Goal: Task Accomplishment & Management: Use online tool/utility

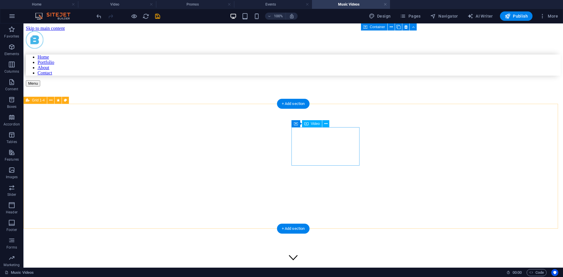
scroll to position [3075, 0]
select select "%"
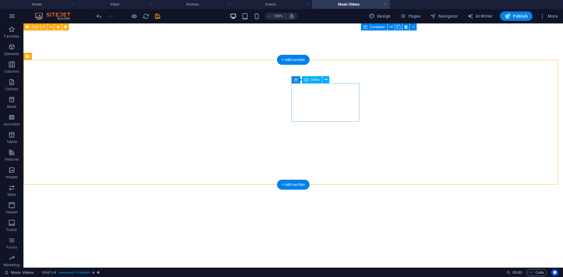
scroll to position [2987, 0]
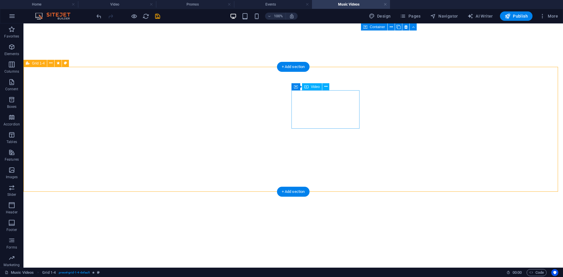
select select "%"
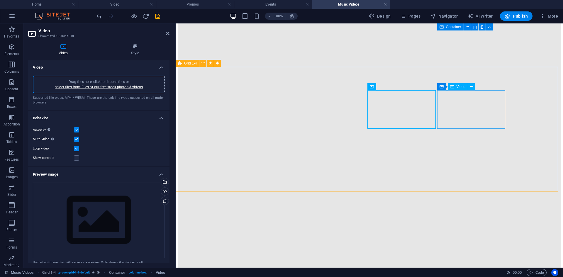
select select "%"
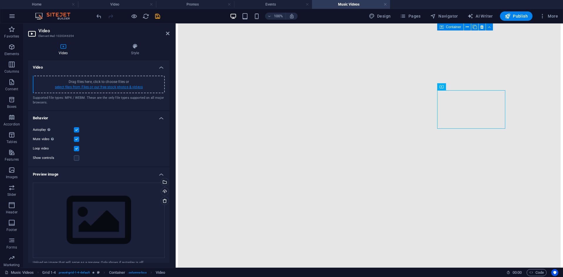
click at [136, 85] on link "select files from Files or our free stock photos & videos" at bounding box center [99, 87] width 88 height 4
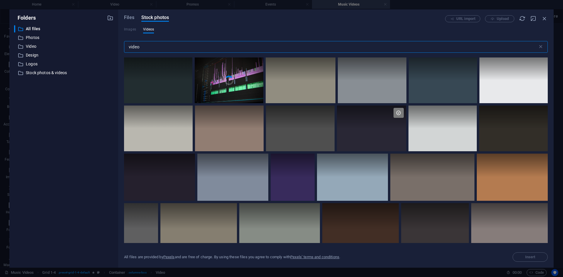
scroll to position [3011, 0]
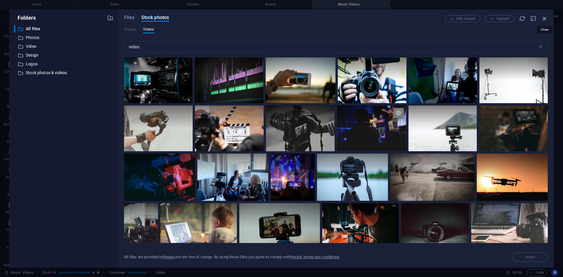
drag, startPoint x: 546, startPoint y: 17, endPoint x: 363, endPoint y: 11, distance: 183.0
click at [546, 17] on icon "button" at bounding box center [544, 18] width 6 height 6
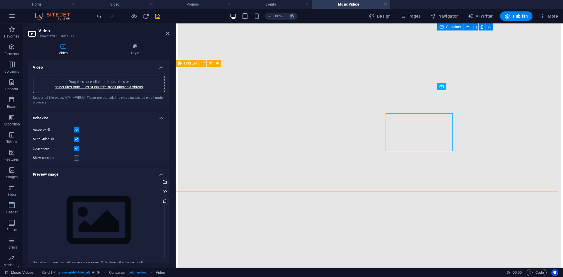
scroll to position [2987, 0]
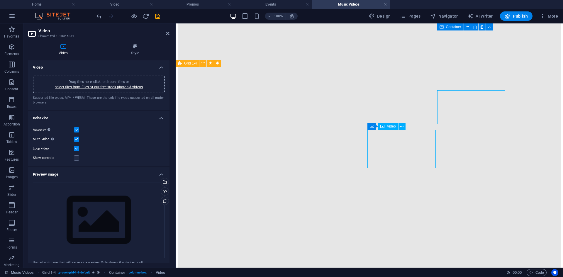
select select "%"
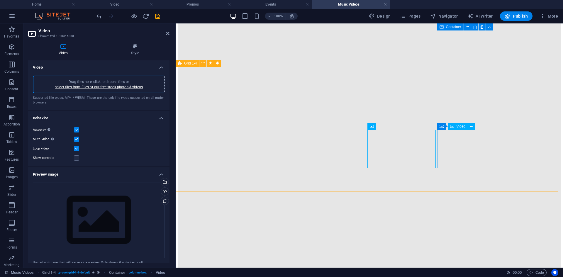
select select "%"
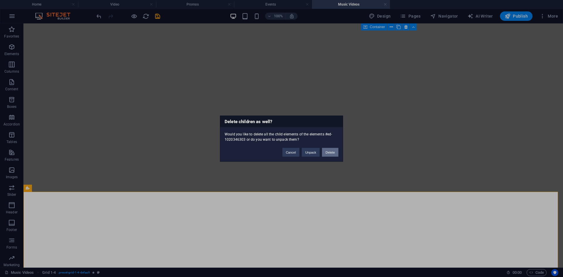
click at [327, 154] on button "Delete" at bounding box center [330, 152] width 16 height 9
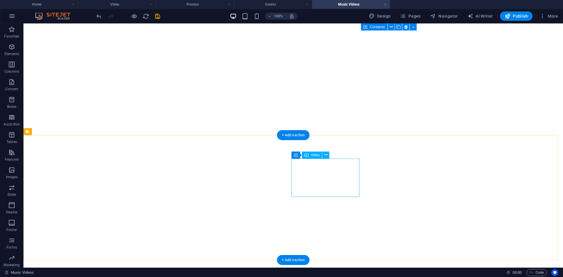
scroll to position [2862, 0]
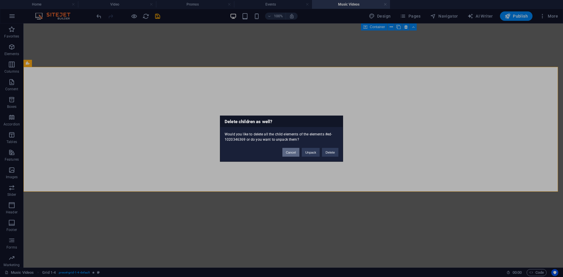
click at [287, 151] on button "Cancel" at bounding box center [290, 152] width 17 height 9
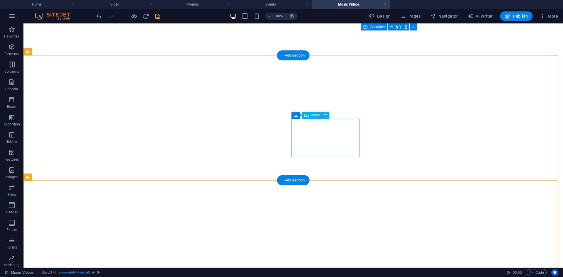
scroll to position [2715, 0]
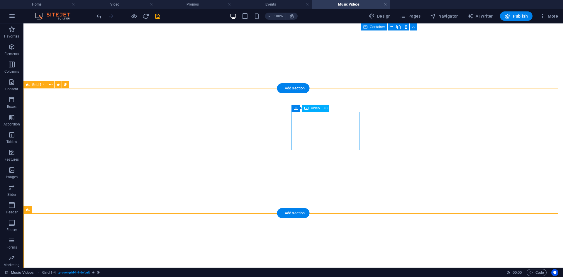
select select "%"
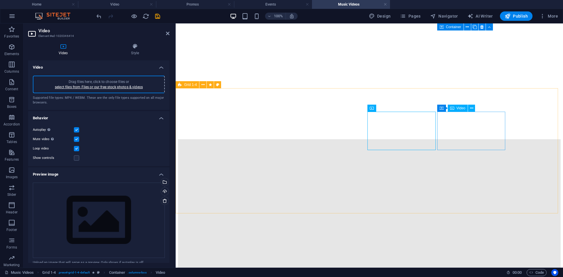
select select "%"
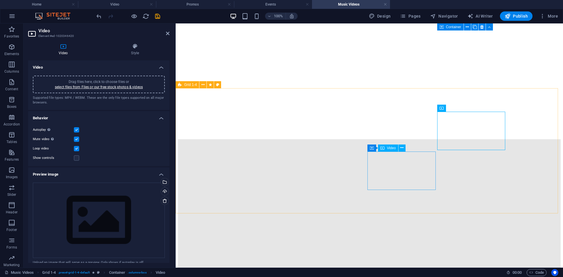
select select "%"
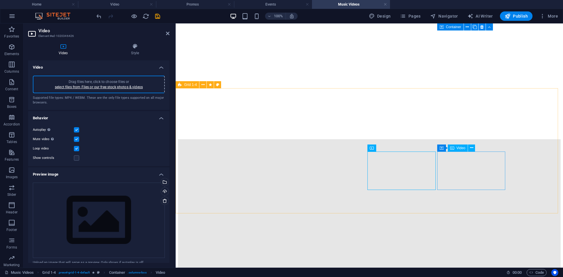
select select "%"
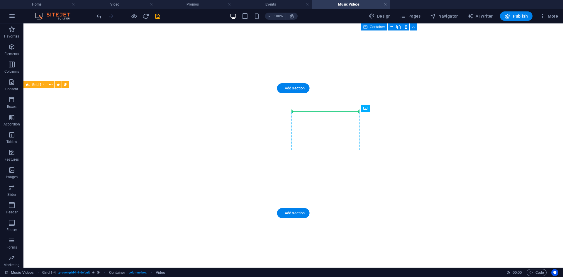
drag, startPoint x: 312, startPoint y: 126, endPoint x: 325, endPoint y: 129, distance: 14.2
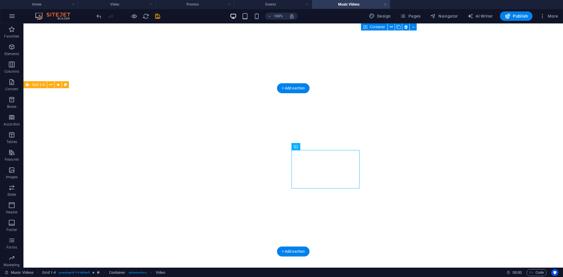
drag, startPoint x: 392, startPoint y: 152, endPoint x: 411, endPoint y: 144, distance: 20.2
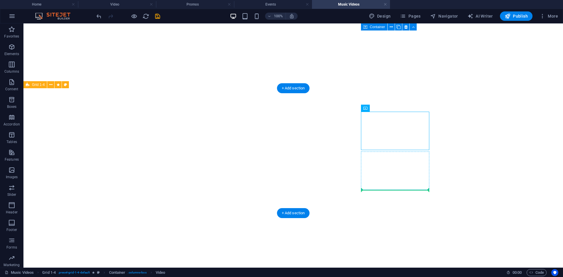
drag, startPoint x: 400, startPoint y: 138, endPoint x: 403, endPoint y: 172, distance: 34.4
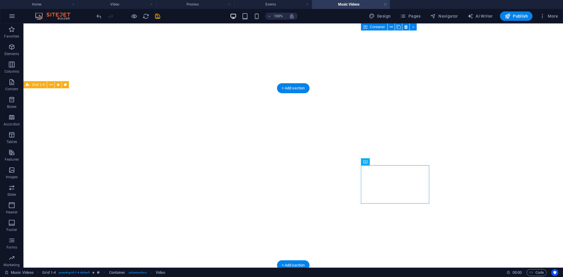
drag, startPoint x: 406, startPoint y: 179, endPoint x: 405, endPoint y: 144, distance: 34.9
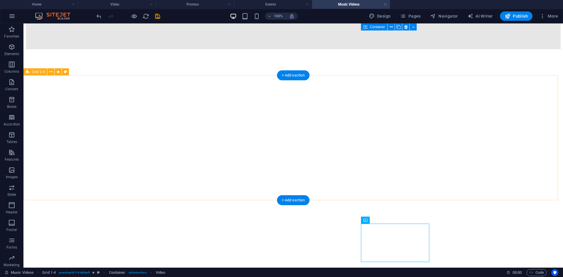
scroll to position [2598, 0]
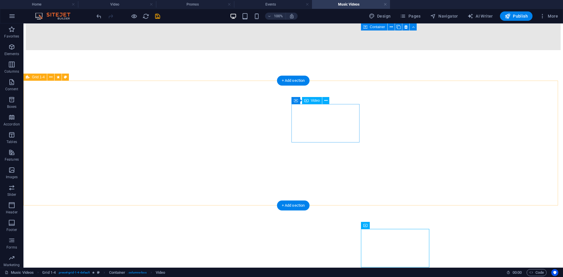
select select "%"
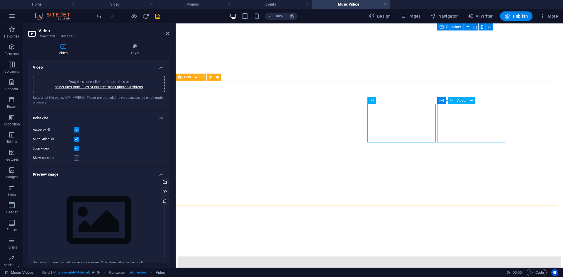
select select "%"
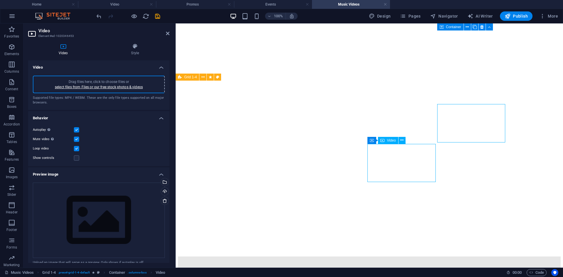
select select "%"
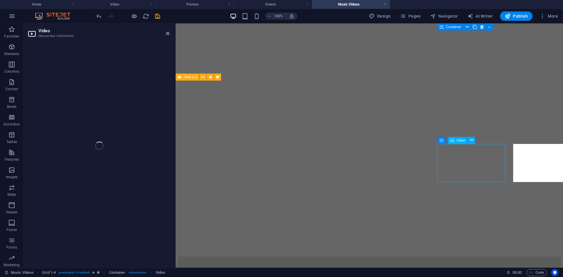
select select "%"
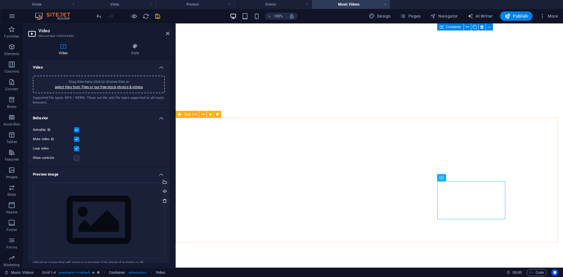
scroll to position [2569, 0]
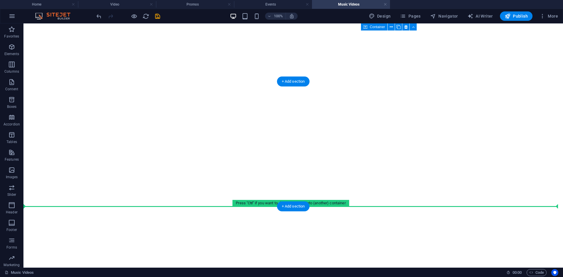
drag, startPoint x: 55, startPoint y: 72, endPoint x: 255, endPoint y: 205, distance: 240.4
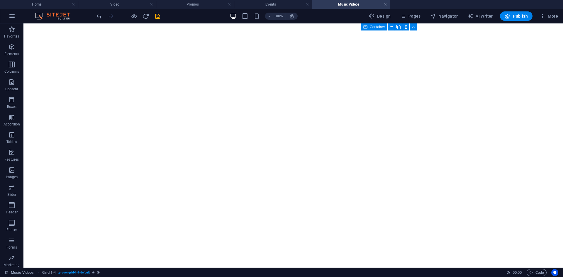
scroll to position [2671, 0]
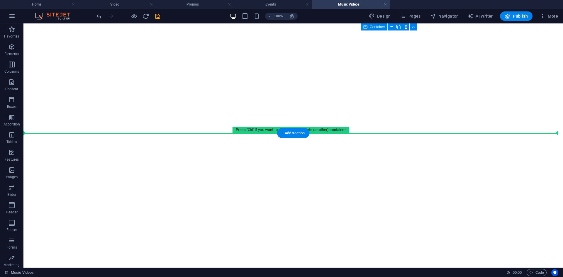
drag, startPoint x: 127, startPoint y: 110, endPoint x: 145, endPoint y: 118, distance: 19.3
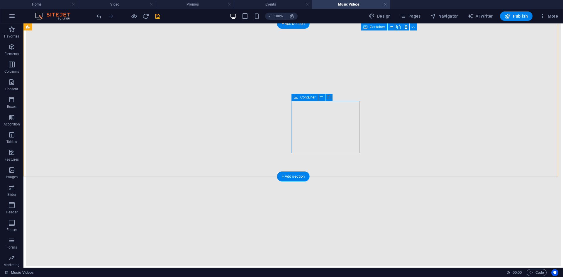
scroll to position [2377, 0]
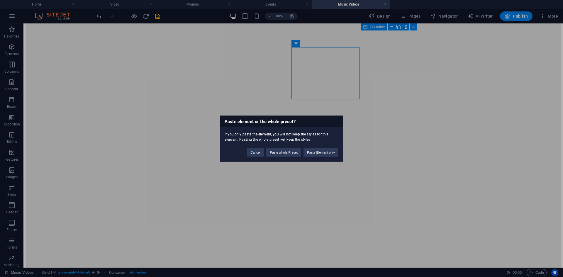
click at [312, 172] on div "Paste element or the whole preset? If you only paste the element, you will not …" at bounding box center [281, 138] width 563 height 277
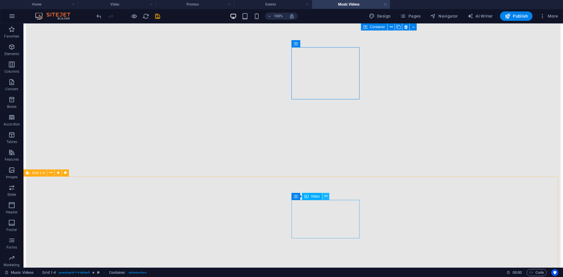
click at [323, 199] on button at bounding box center [325, 196] width 7 height 7
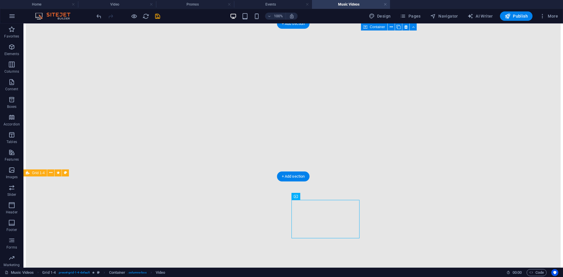
drag, startPoint x: 320, startPoint y: 218, endPoint x: 341, endPoint y: 75, distance: 145.2
drag, startPoint x: 322, startPoint y: 70, endPoint x: 361, endPoint y: 106, distance: 52.5
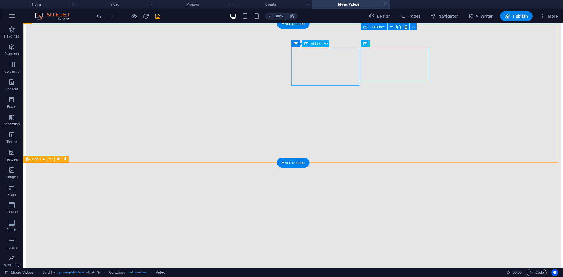
drag, startPoint x: 337, startPoint y: 69, endPoint x: 342, endPoint y: 75, distance: 8.3
drag, startPoint x: 392, startPoint y: 109, endPoint x: 402, endPoint y: 112, distance: 10.5
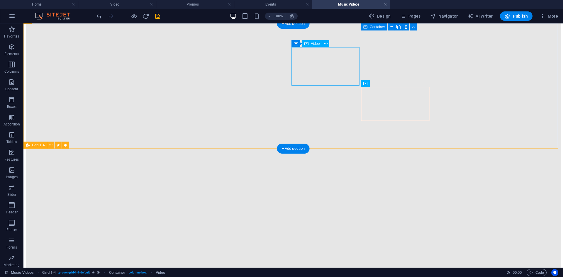
select select "%"
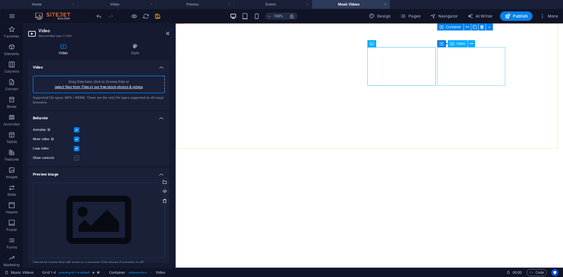
select select "%"
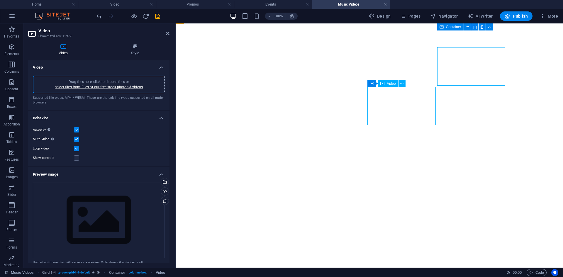
select select "%"
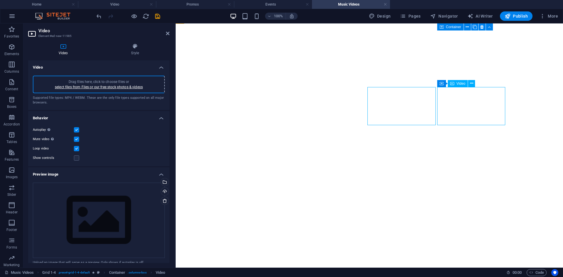
select select "%"
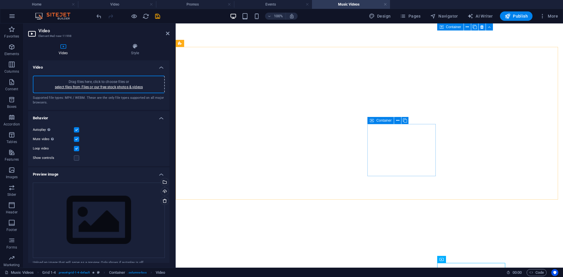
scroll to position [2201, 0]
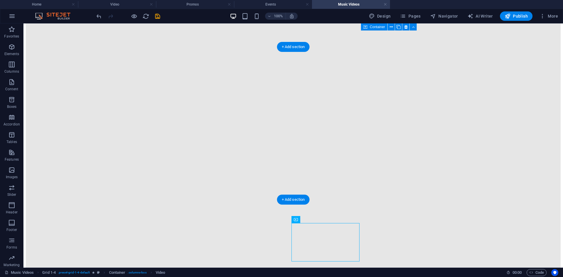
drag, startPoint x: 257, startPoint y: 244, endPoint x: 401, endPoint y: 90, distance: 210.9
drag, startPoint x: 405, startPoint y: 87, endPoint x: 318, endPoint y: 92, distance: 86.9
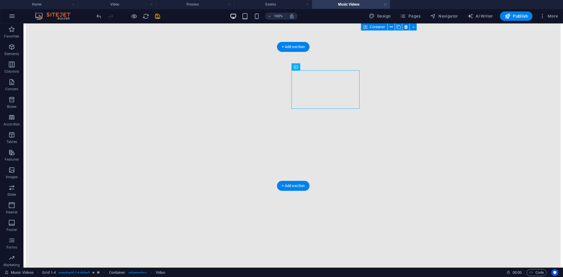
drag, startPoint x: 346, startPoint y: 88, endPoint x: 348, endPoint y: 129, distance: 40.8
drag, startPoint x: 340, startPoint y: 86, endPoint x: 398, endPoint y: 123, distance: 68.1
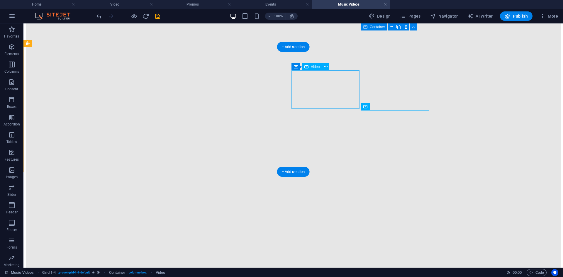
select select "%"
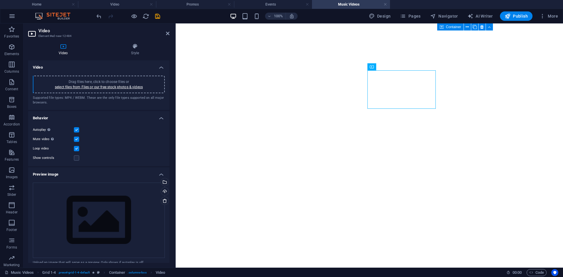
click at [126, 89] on div "Drag files here, click to choose files or select files from Files or our free s…" at bounding box center [98, 84] width 125 height 11
select select "%"
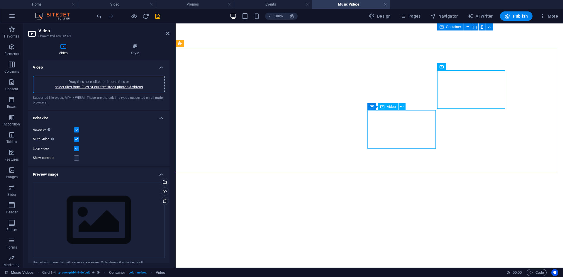
select select "%"
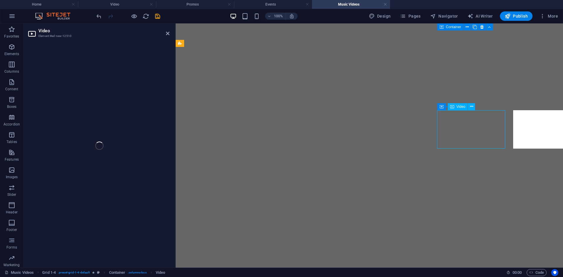
select select "%"
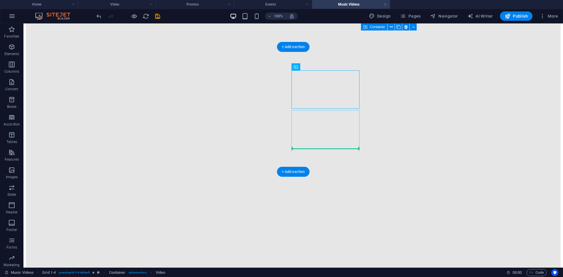
drag, startPoint x: 255, startPoint y: 92, endPoint x: 337, endPoint y: 134, distance: 91.9
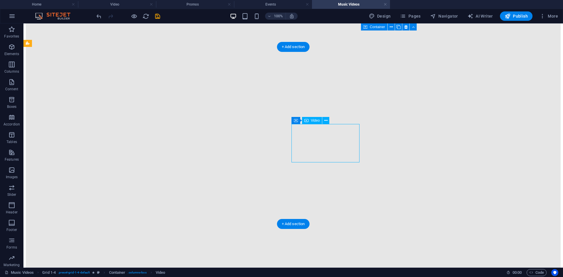
drag, startPoint x: 335, startPoint y: 137, endPoint x: 335, endPoint y: 106, distance: 30.8
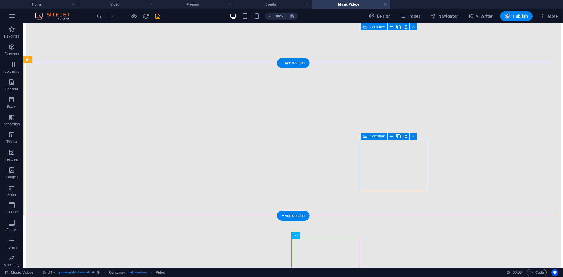
scroll to position [2055, 0]
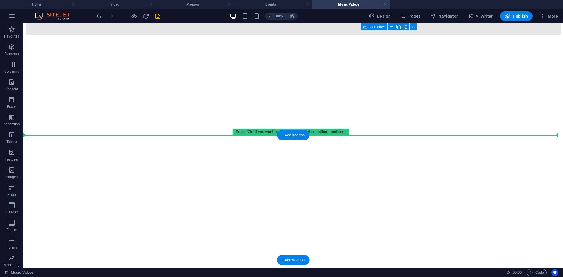
drag, startPoint x: 89, startPoint y: 128, endPoint x: 113, endPoint y: 158, distance: 38.2
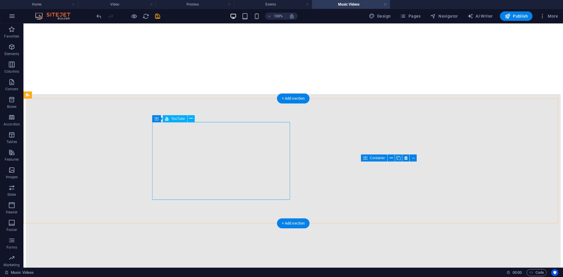
scroll to position [1434, 0]
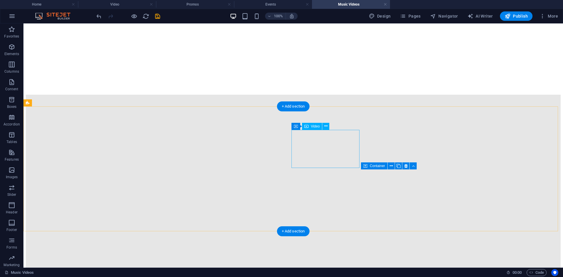
select select "%"
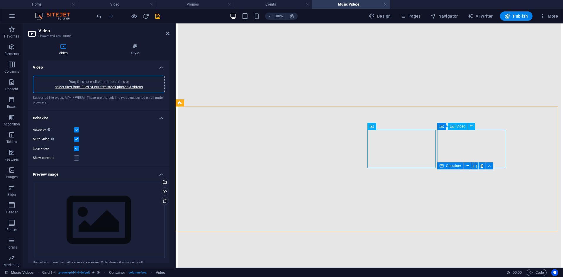
select select "%"
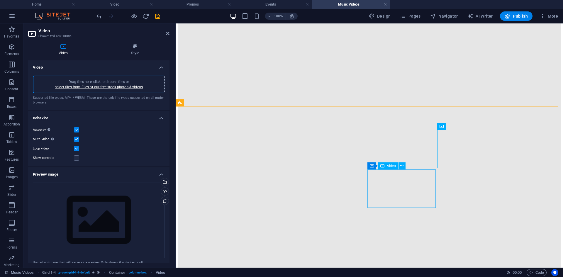
select select "%"
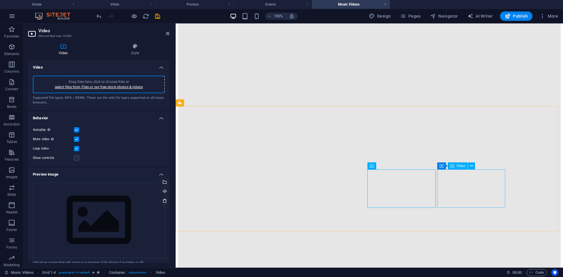
select select "%"
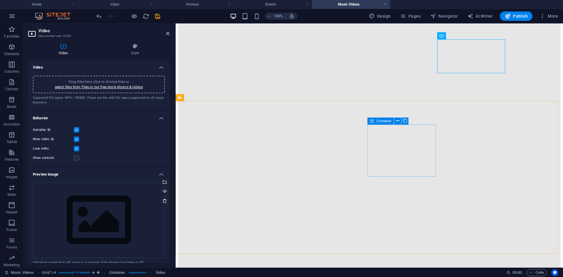
scroll to position [1581, 0]
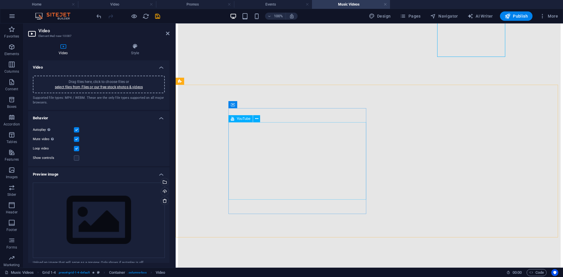
select select "ar16_9"
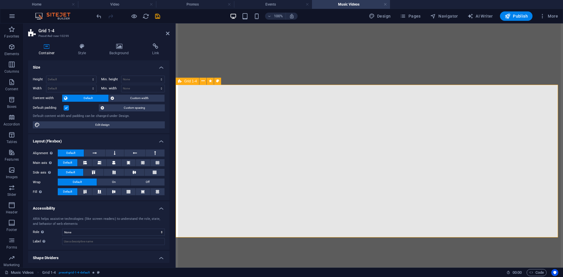
click at [167, 30] on h2 "Grid 1-4" at bounding box center [103, 30] width 131 height 5
click at [170, 33] on aside "Grid 1-4 Preset #ed-new-10299 Container Style Background Link Size Height Defau…" at bounding box center [99, 145] width 152 height 244
click at [165, 33] on h2 "Grid 1-4" at bounding box center [103, 30] width 131 height 5
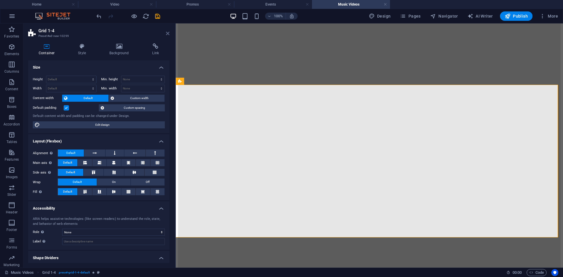
click at [168, 34] on icon at bounding box center [168, 33] width 4 height 5
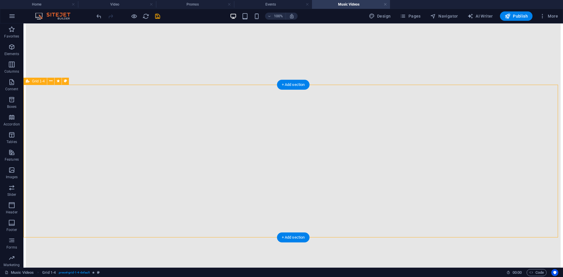
drag, startPoint x: 90, startPoint y: 145, endPoint x: 89, endPoint y: 192, distance: 46.9
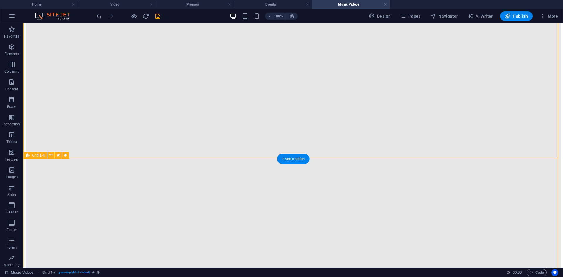
scroll to position [1669, 0]
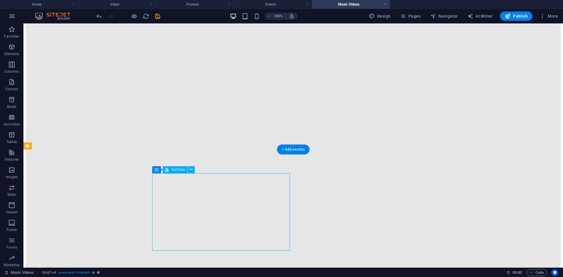
select select "ar16_9"
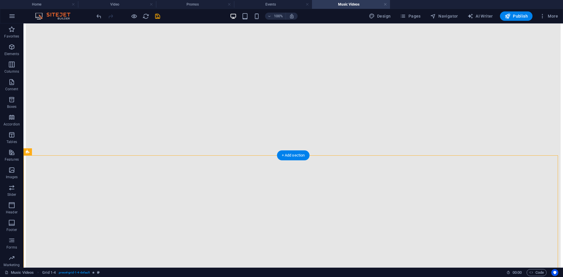
drag, startPoint x: 117, startPoint y: 176, endPoint x: 124, endPoint y: 55, distance: 121.0
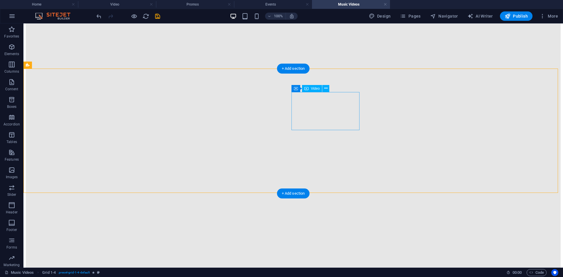
scroll to position [1580, 0]
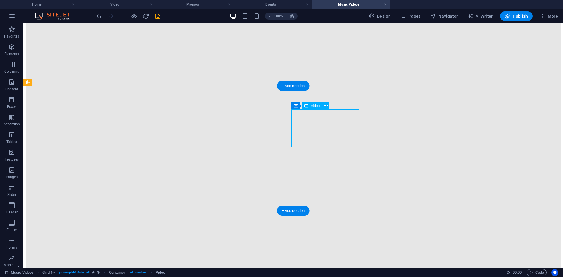
select select "%"
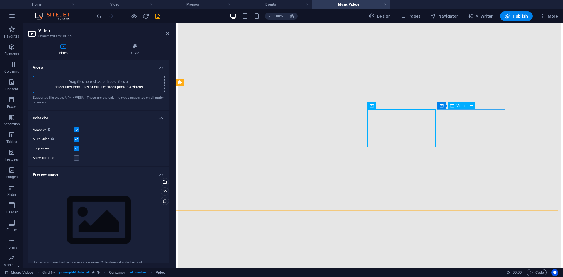
select select "%"
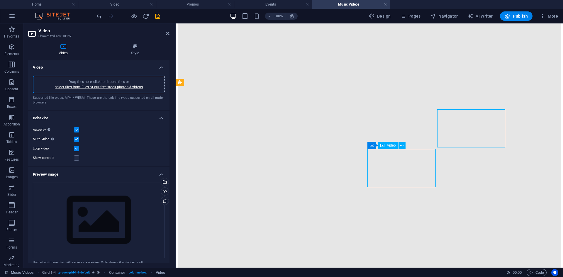
select select "%"
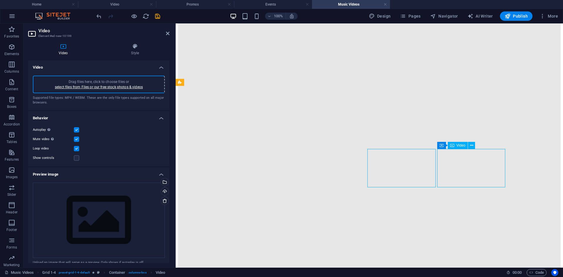
select select "%"
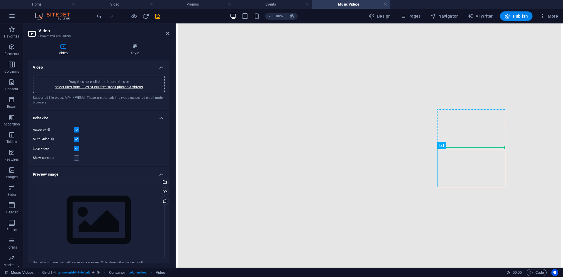
drag, startPoint x: 481, startPoint y: 146, endPoint x: 481, endPoint y: 132, distance: 14.7
drag, startPoint x: 478, startPoint y: 134, endPoint x: 632, endPoint y: 202, distance: 167.8
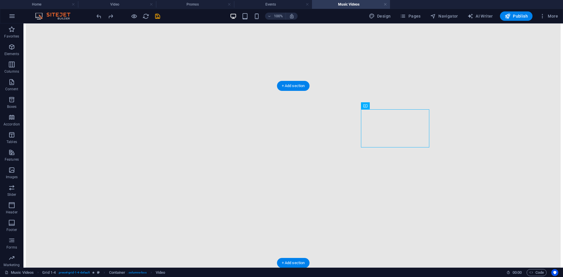
drag, startPoint x: 404, startPoint y: 123, endPoint x: 394, endPoint y: 200, distance: 78.3
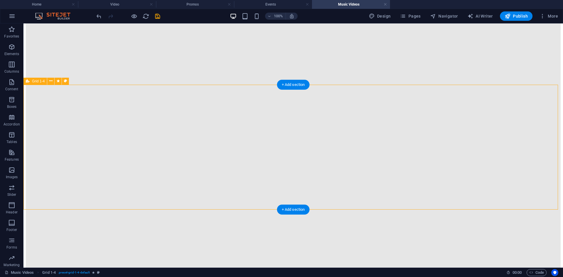
scroll to position [1697, 0]
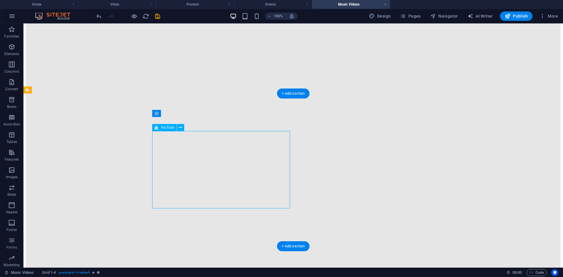
select select "ar16_9"
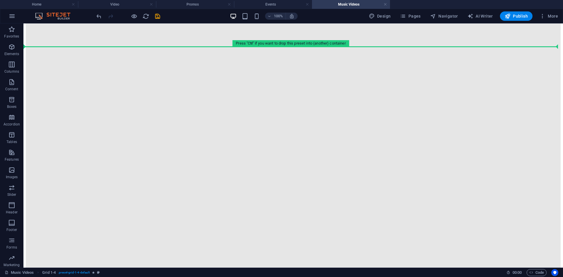
scroll to position [2049, 0]
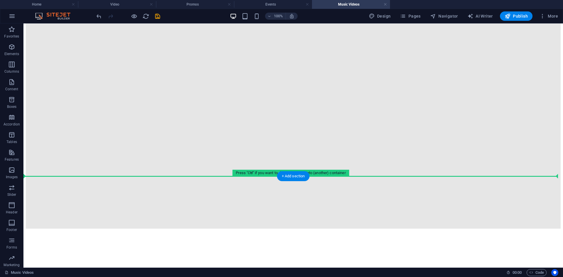
drag, startPoint x: 112, startPoint y: 49, endPoint x: 159, endPoint y: 199, distance: 157.3
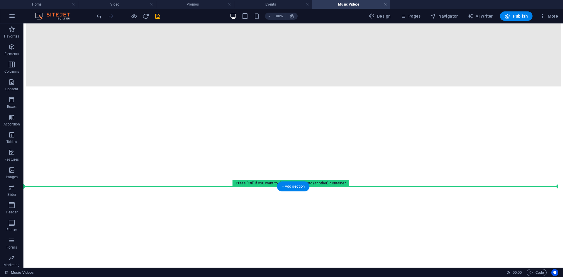
drag, startPoint x: 124, startPoint y: 150, endPoint x: 157, endPoint y: 192, distance: 53.5
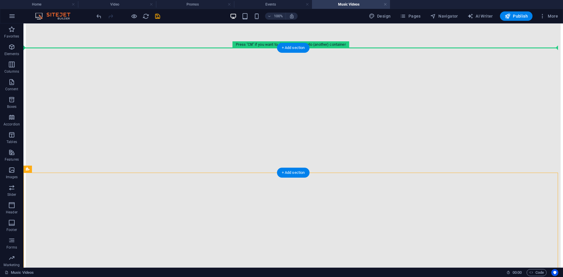
scroll to position [1618, 0]
drag, startPoint x: 120, startPoint y: 210, endPoint x: 117, endPoint y: 79, distance: 130.5
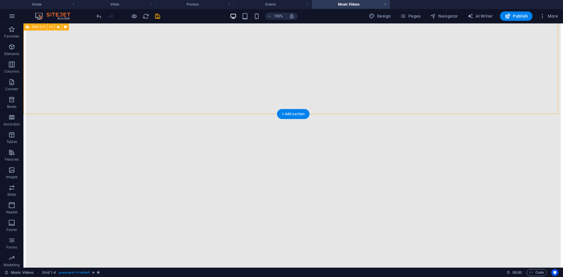
scroll to position [1676, 0]
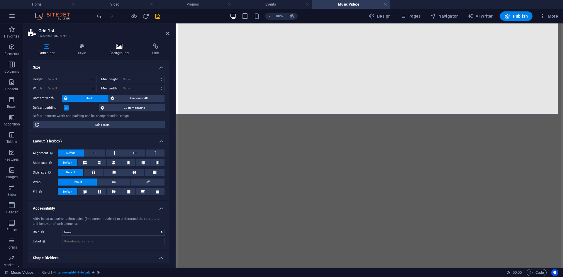
click at [127, 51] on h4 "Background" at bounding box center [120, 49] width 43 height 12
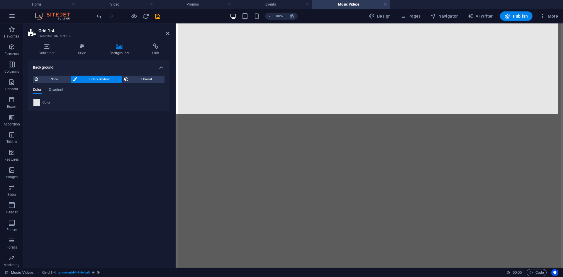
click at [35, 103] on span at bounding box center [36, 102] width 6 height 6
type input "#e6e6e6"
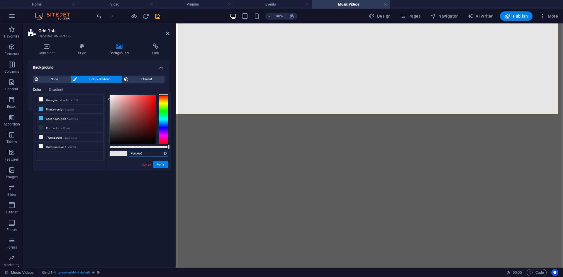
click at [139, 154] on input "#e6e6e6" at bounding box center [148, 154] width 39 height 6
click at [152, 165] on div "Cancel Apply" at bounding box center [155, 164] width 26 height 7
click at [150, 166] on link "Cancel" at bounding box center [147, 164] width 10 height 4
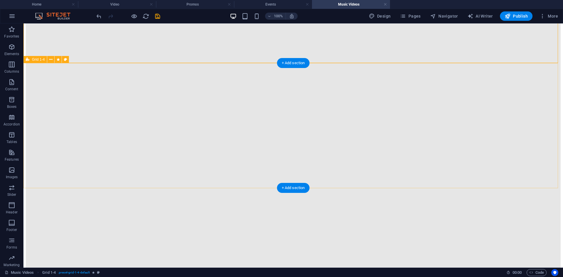
scroll to position [1852, 0]
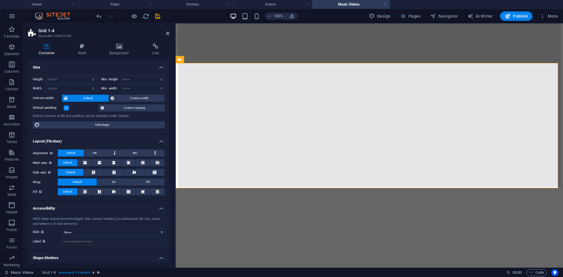
click at [111, 56] on div "Container Style Background Link Size Height Default px rem % vh vw Min. height …" at bounding box center [98, 153] width 141 height 220
click at [119, 48] on icon at bounding box center [119, 46] width 40 height 6
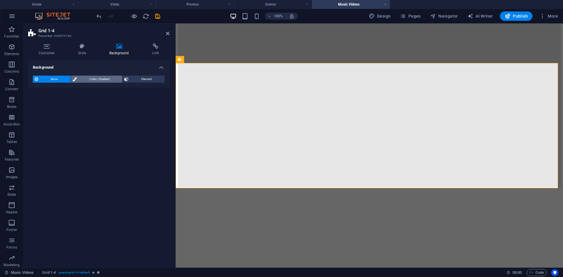
click at [105, 78] on span "Color / Gradient" at bounding box center [100, 79] width 42 height 7
click at [39, 101] on span at bounding box center [36, 102] width 6 height 6
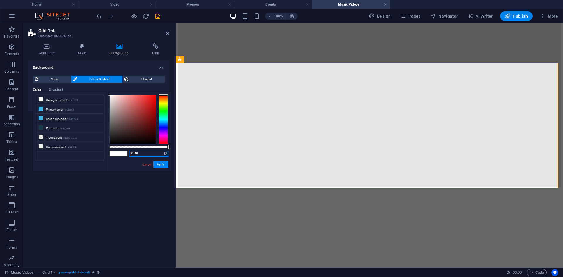
click at [153, 154] on input "#ffffff" at bounding box center [148, 154] width 39 height 6
paste input "e6e6e6"
type input "#e6e6e6"
click at [164, 162] on button "Apply" at bounding box center [160, 164] width 15 height 7
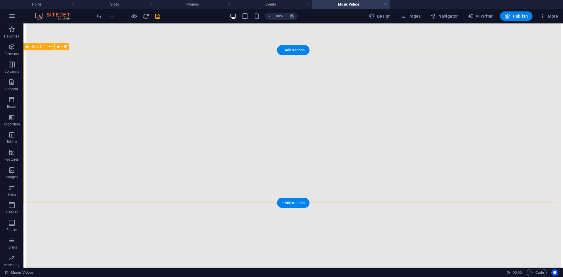
scroll to position [2263, 0]
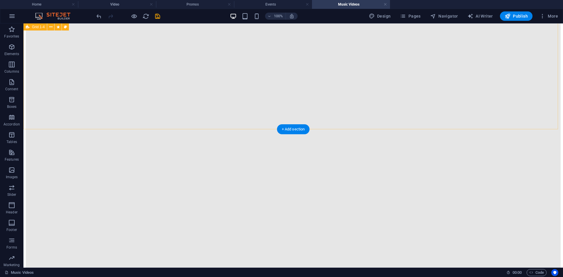
scroll to position [2292, 0]
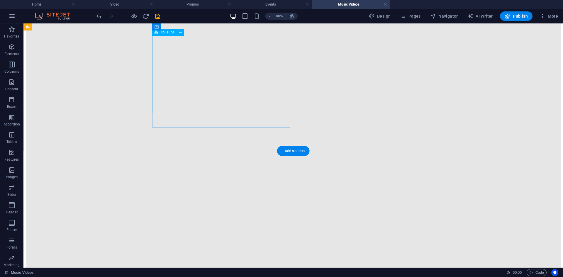
select select "ar16_9"
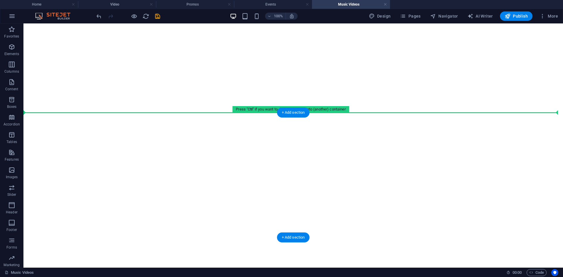
drag, startPoint x: 131, startPoint y: 207, endPoint x: 147, endPoint y: 120, distance: 88.3
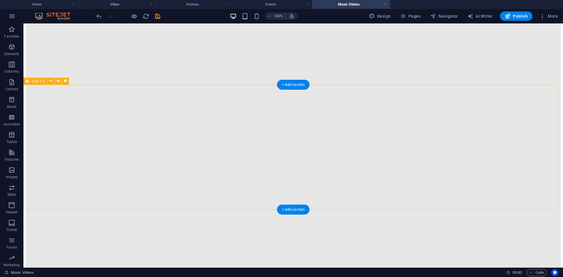
scroll to position [2081, 0]
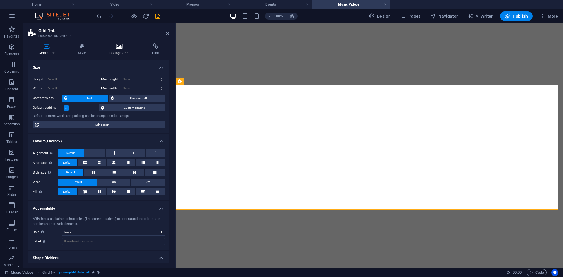
click at [127, 46] on icon at bounding box center [119, 46] width 40 height 6
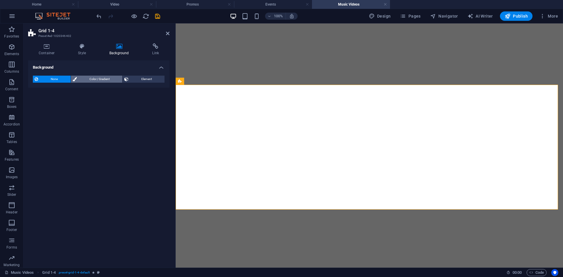
click at [86, 79] on span "Color / Gradient" at bounding box center [100, 79] width 42 height 7
click at [37, 103] on span at bounding box center [36, 102] width 6 height 6
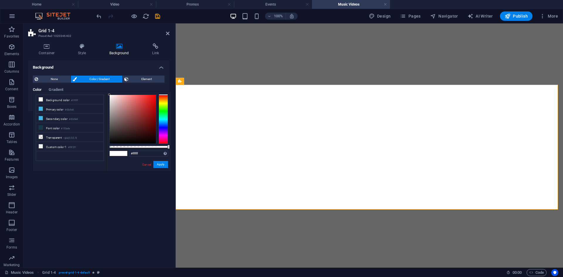
click at [142, 150] on div "#ffffff Supported formats #0852ed rgb(8, 82, 237) rgba(8, 82, 237, 90%) hsv(221…" at bounding box center [138, 174] width 65 height 164
click at [142, 155] on input "#ffffff" at bounding box center [148, 154] width 39 height 6
paste input "e6e6e6"
type input "#e6e6e6"
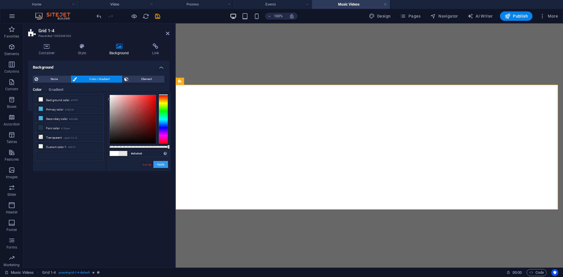
click at [162, 166] on button "Apply" at bounding box center [160, 164] width 15 height 7
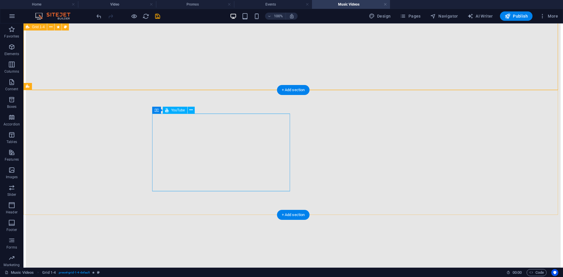
scroll to position [2051, 0]
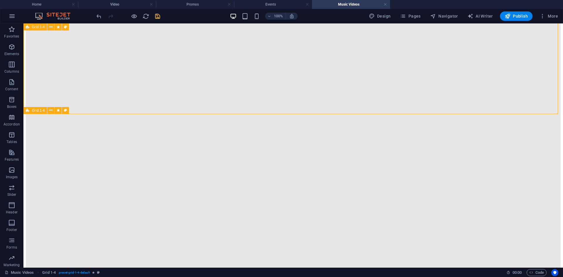
click at [160, 14] on icon "save" at bounding box center [157, 16] width 7 height 7
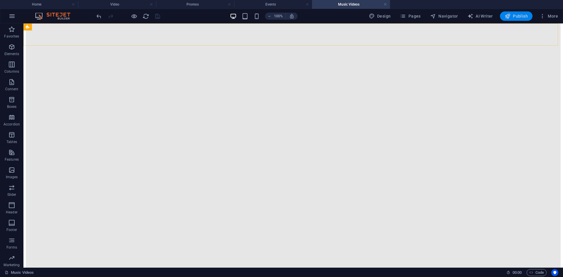
scroll to position [2139, 0]
click at [515, 15] on span "Publish" at bounding box center [516, 16] width 23 height 6
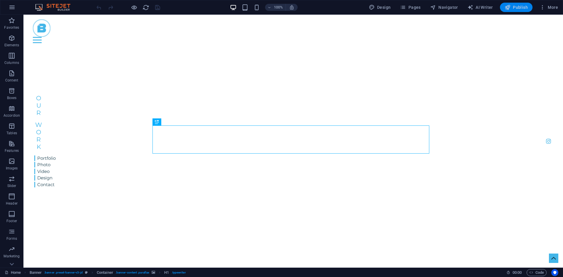
click at [517, 4] on span "Publish" at bounding box center [516, 7] width 23 height 6
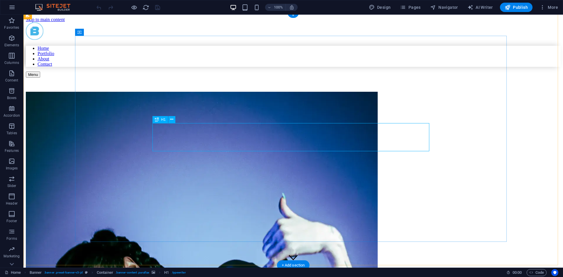
scroll to position [176, 0]
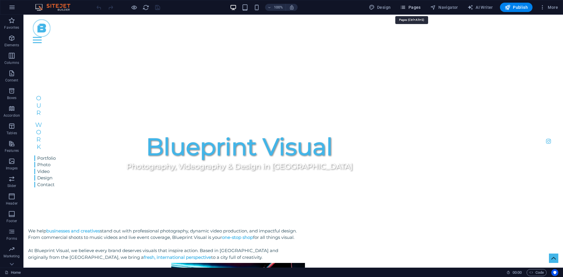
click at [419, 11] on button "Pages" at bounding box center [410, 7] width 25 height 9
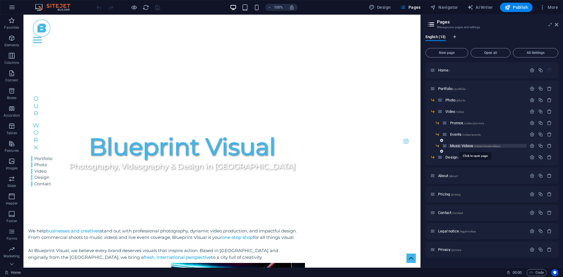
click at [472, 145] on span "Music Videos /video/musicvideos" at bounding box center [475, 146] width 50 height 4
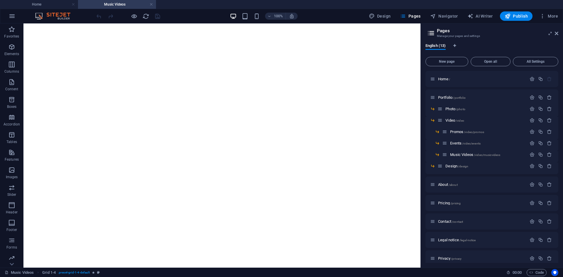
scroll to position [2180, 0]
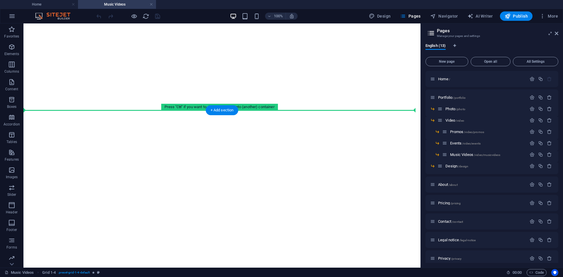
drag, startPoint x: 47, startPoint y: 174, endPoint x: 70, endPoint y: 109, distance: 69.4
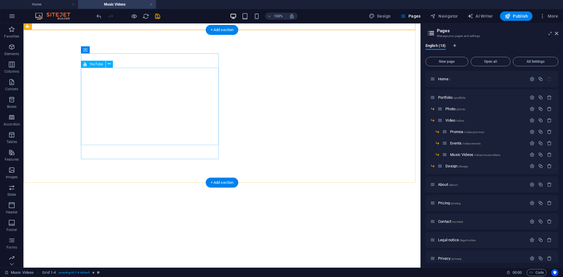
scroll to position [2385, 0]
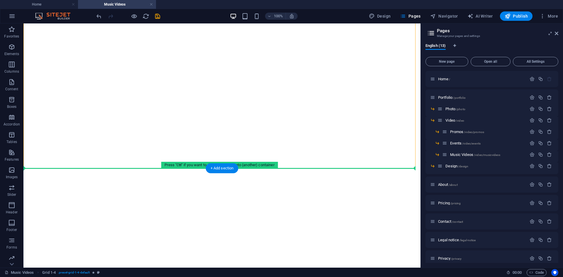
drag, startPoint x: 53, startPoint y: 118, endPoint x: 67, endPoint y: 240, distance: 123.0
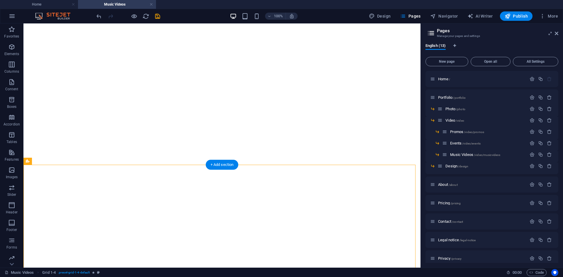
drag, startPoint x: 67, startPoint y: 141, endPoint x: 70, endPoint y: 72, distance: 69.3
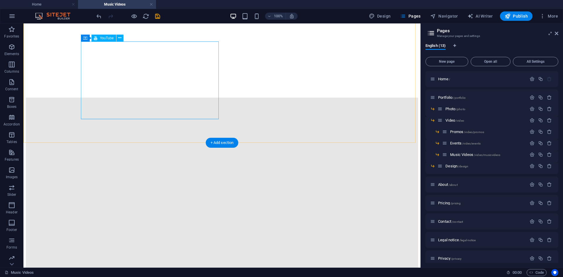
scroll to position [2894, 0]
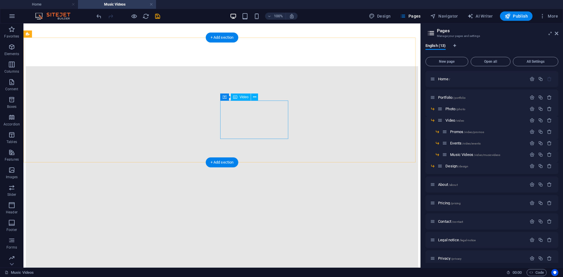
scroll to position [2836, 0]
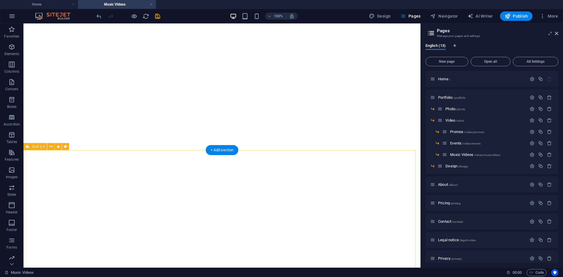
scroll to position [2396, 0]
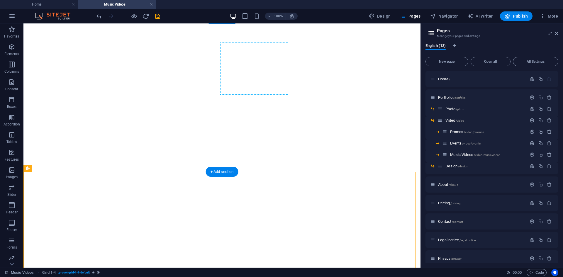
drag, startPoint x: 186, startPoint y: 224, endPoint x: 241, endPoint y: 76, distance: 157.9
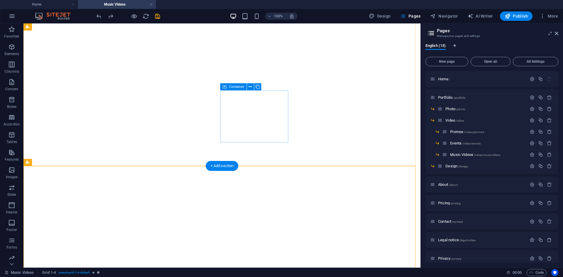
scroll to position [2499, 0]
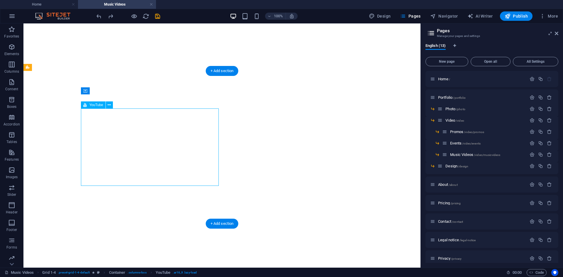
scroll to position [2440, 0]
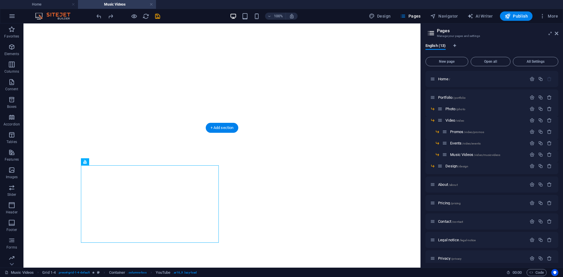
drag, startPoint x: 193, startPoint y: 177, endPoint x: 257, endPoint y: 76, distance: 120.5
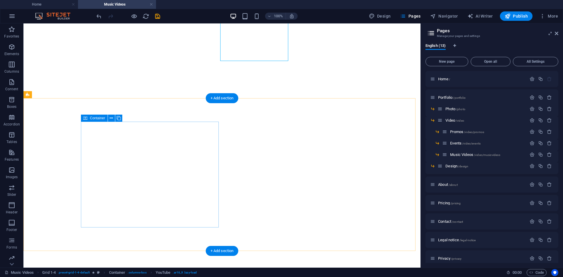
scroll to position [2499, 0]
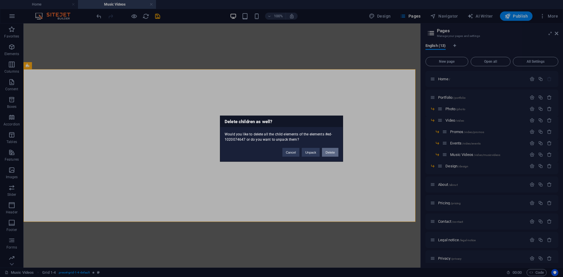
click at [330, 151] on button "Delete" at bounding box center [330, 152] width 16 height 9
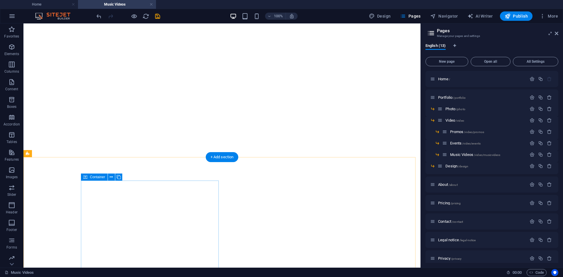
scroll to position [2411, 0]
drag, startPoint x: 186, startPoint y: 226, endPoint x: 265, endPoint y: 73, distance: 172.4
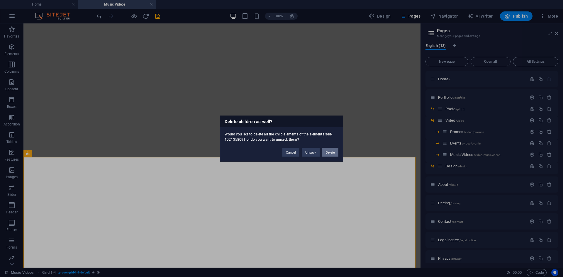
drag, startPoint x: 327, startPoint y: 151, endPoint x: 294, endPoint y: 130, distance: 38.8
click at [327, 151] on button "Delete" at bounding box center [330, 152] width 16 height 9
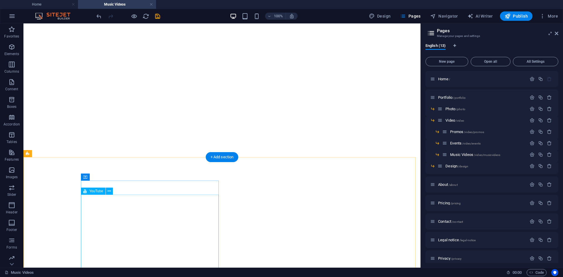
drag, startPoint x: 184, startPoint y: 208, endPoint x: 299, endPoint y: 106, distance: 153.7
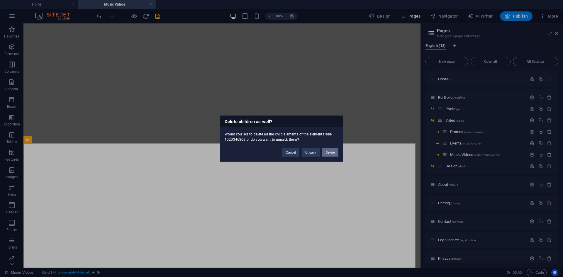
click at [325, 156] on button "Delete" at bounding box center [330, 152] width 16 height 9
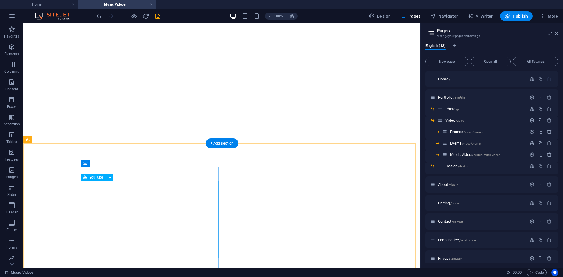
drag, startPoint x: 173, startPoint y: 204, endPoint x: 324, endPoint y: 64, distance: 206.0
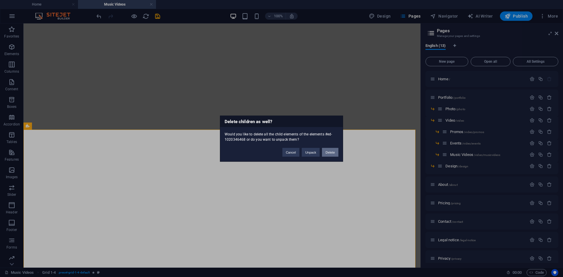
click at [330, 148] on button "Delete" at bounding box center [330, 152] width 16 height 9
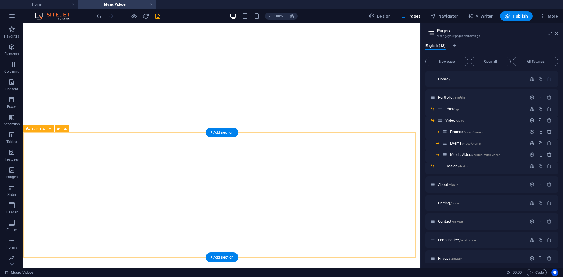
scroll to position [2311, 0]
click at [155, 18] on icon "save" at bounding box center [157, 16] width 7 height 7
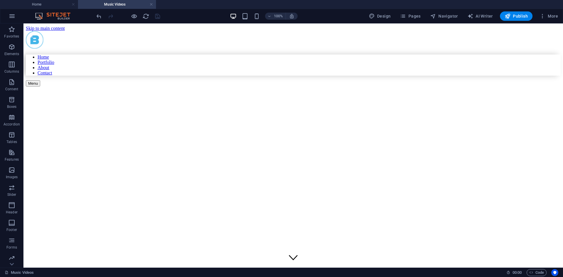
scroll to position [147, 0]
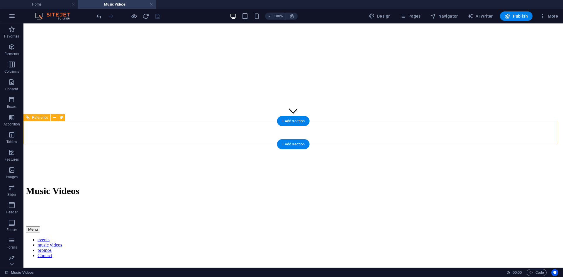
click at [63, 226] on div "Menu events music videos promos Contact" at bounding box center [293, 242] width 535 height 32
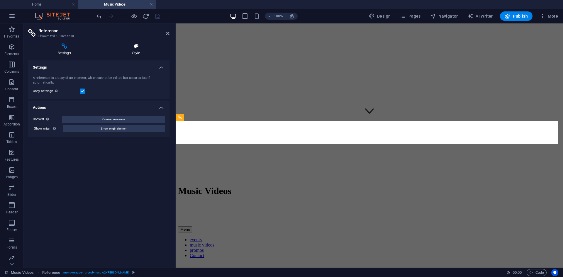
click at [135, 51] on h4 "Style" at bounding box center [136, 49] width 67 height 12
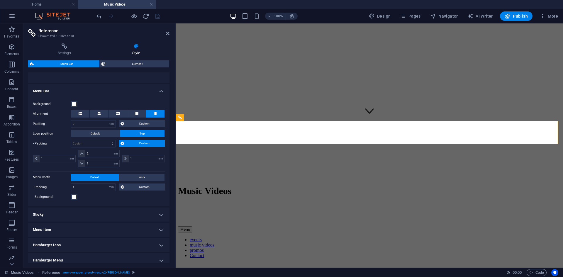
scroll to position [131, 0]
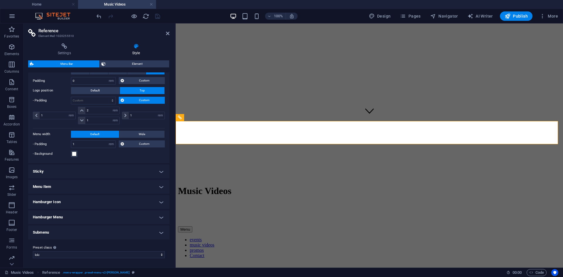
click at [69, 184] on h4 "Menu Item" at bounding box center [98, 187] width 141 height 14
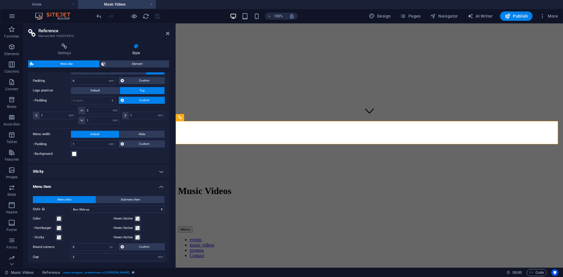
scroll to position [160, 0]
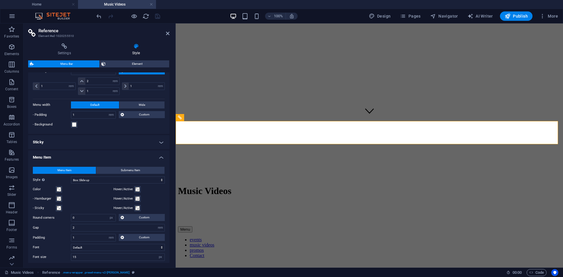
click at [72, 157] on h4 "Menu Item" at bounding box center [98, 155] width 141 height 11
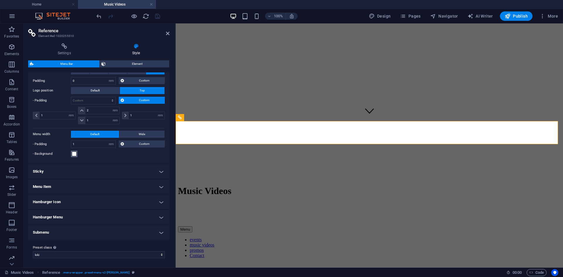
click at [74, 155] on span at bounding box center [74, 154] width 5 height 5
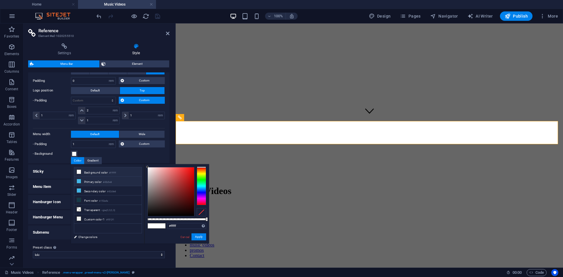
click at [90, 180] on li "Primary color #42b5e8" at bounding box center [107, 181] width 67 height 9
type input "#42b5e8"
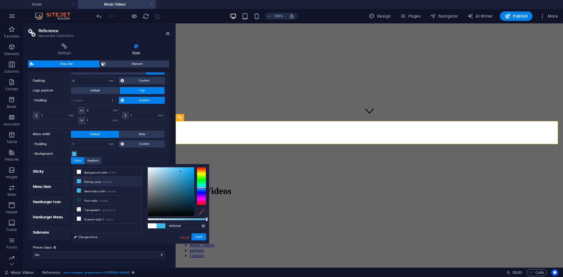
drag, startPoint x: 185, startPoint y: 238, endPoint x: 4, endPoint y: 208, distance: 183.1
click at [185, 238] on link "Cancel" at bounding box center [185, 237] width 10 height 4
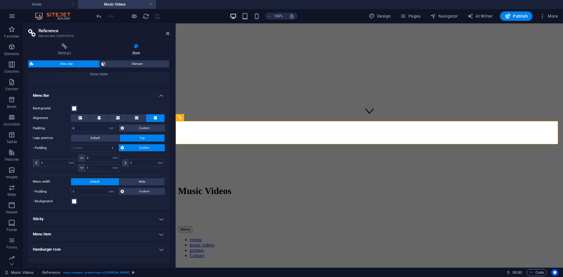
scroll to position [14, 0]
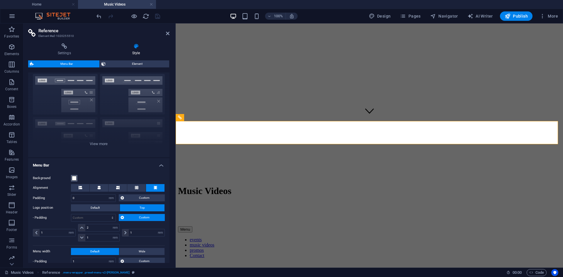
click at [74, 178] on span at bounding box center [74, 178] width 5 height 5
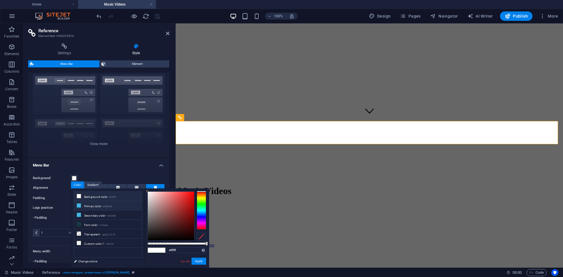
click at [109, 208] on li "Primary color #42b5e8" at bounding box center [107, 205] width 67 height 9
type input "#42b5e8"
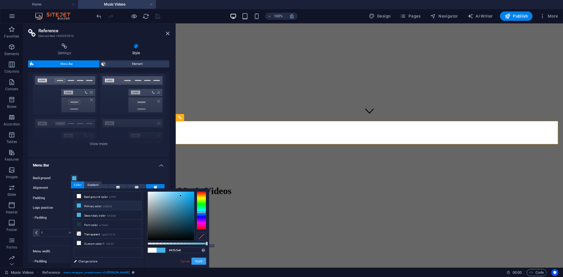
click at [194, 261] on button "Apply" at bounding box center [198, 261] width 15 height 7
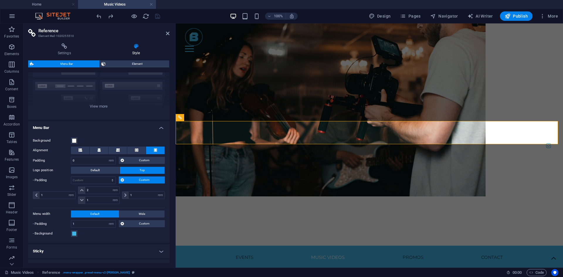
scroll to position [72, 0]
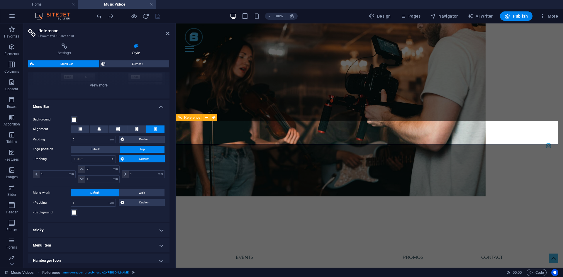
click at [303, 246] on nav "events music videos promos Contact" at bounding box center [369, 257] width 286 height 23
click at [134, 59] on div "Settings Style Settings A reference is a copy of an element, which cannot be ed…" at bounding box center [98, 153] width 141 height 220
click at [134, 61] on span "Element" at bounding box center [137, 63] width 60 height 7
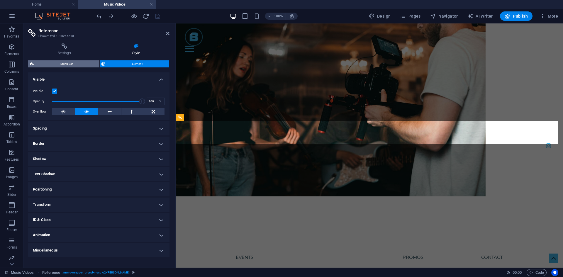
click at [86, 67] on span "Menu Bar" at bounding box center [66, 63] width 62 height 7
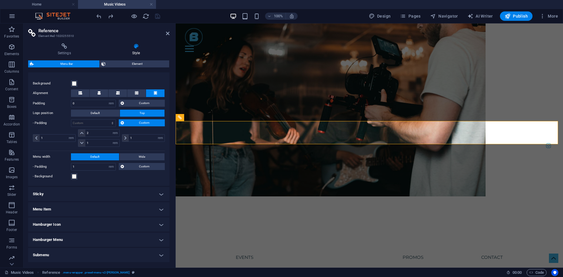
scroll to position [131, 0]
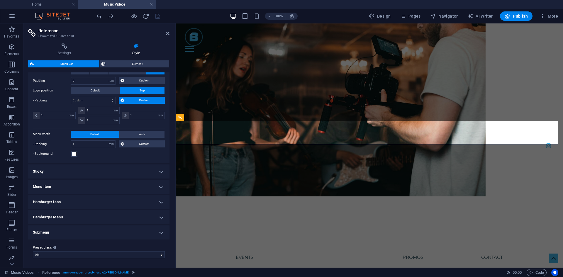
click at [76, 170] on h4 "Sticky" at bounding box center [98, 171] width 141 height 14
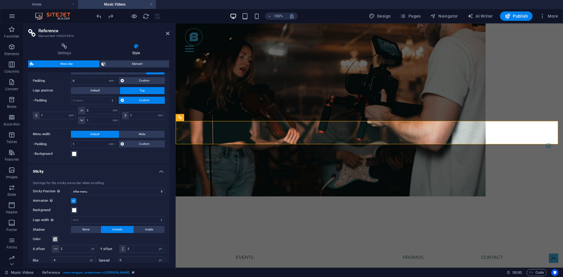
scroll to position [160, 0]
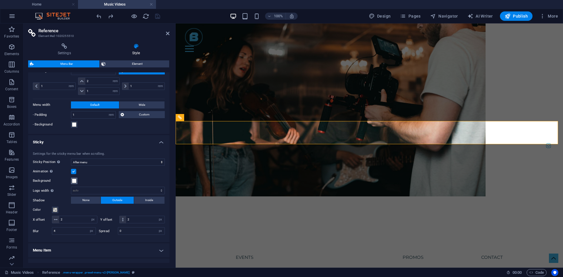
click at [73, 179] on span at bounding box center [74, 181] width 5 height 5
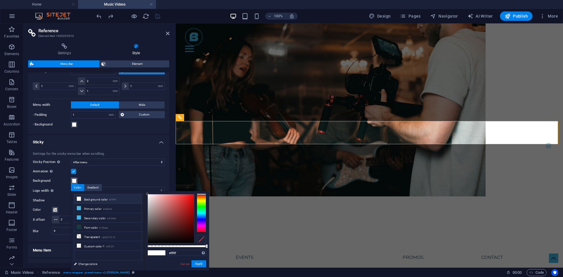
click at [73, 179] on span at bounding box center [74, 181] width 5 height 5
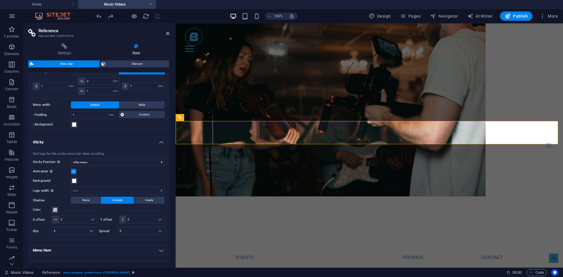
click at [131, 138] on h4 "Sticky" at bounding box center [98, 140] width 141 height 11
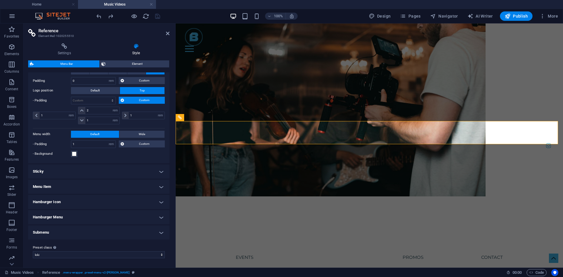
click at [84, 184] on h4 "Menu Item" at bounding box center [98, 187] width 141 height 14
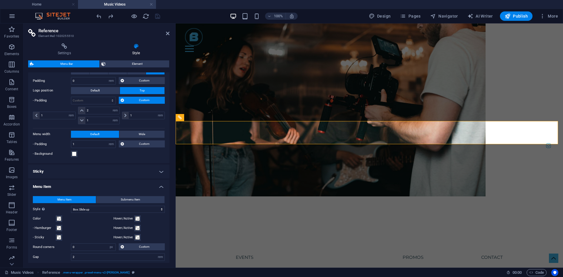
scroll to position [160, 0]
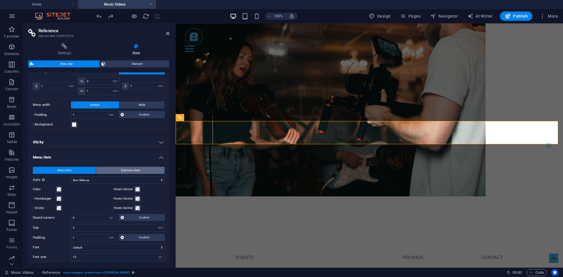
click at [119, 167] on button "Submenu Item" at bounding box center [130, 170] width 68 height 7
click at [84, 152] on h4 "Menu Item" at bounding box center [98, 155] width 141 height 11
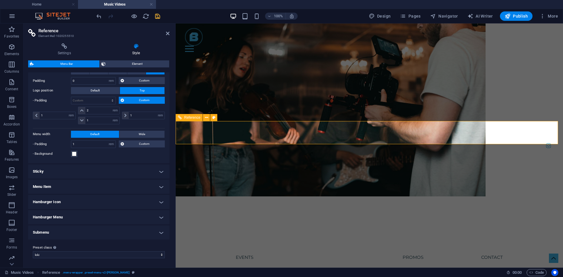
click at [230, 246] on nav "events music videos promos Contact" at bounding box center [369, 257] width 286 height 23
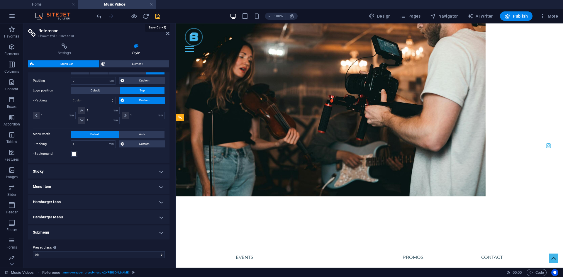
click at [159, 17] on icon "save" at bounding box center [157, 16] width 7 height 7
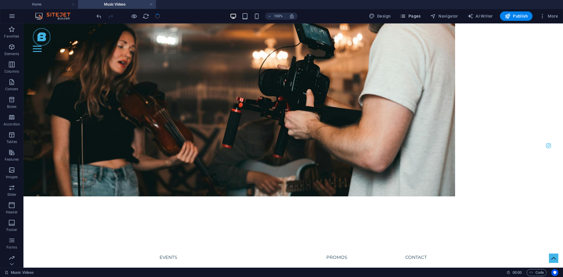
click at [406, 16] on icon "button" at bounding box center [403, 16] width 6 height 6
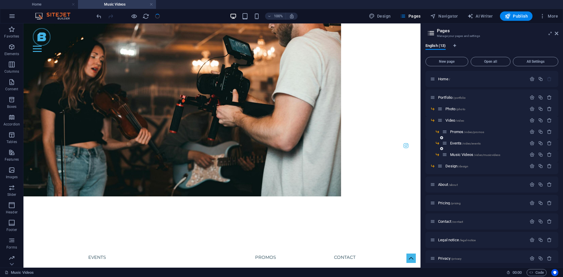
click at [462, 146] on div "Events /video/events" at bounding box center [484, 143] width 84 height 7
click at [465, 142] on span "/video/events" at bounding box center [471, 143] width 18 height 3
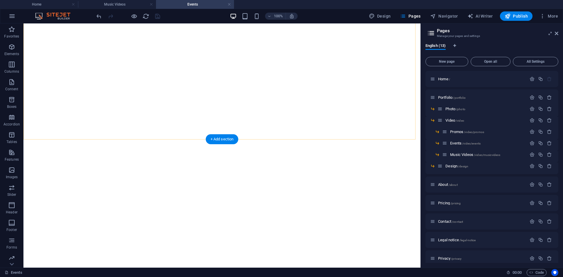
scroll to position [529, 0]
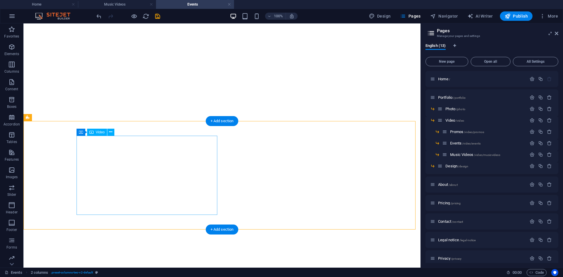
scroll to position [637, 0]
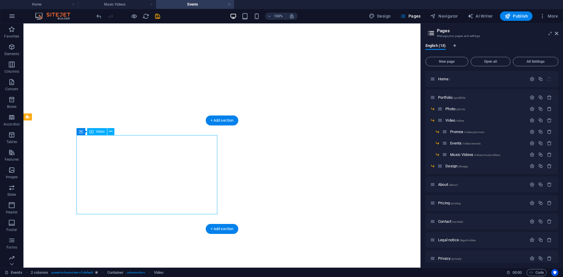
select select "%"
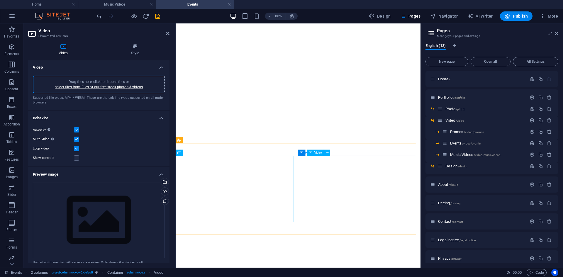
select select "%"
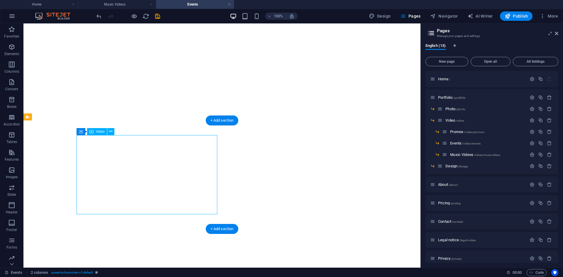
select select "%"
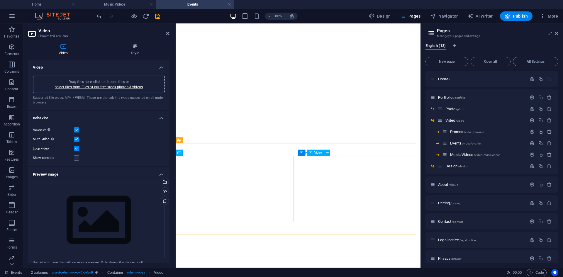
select select "%"
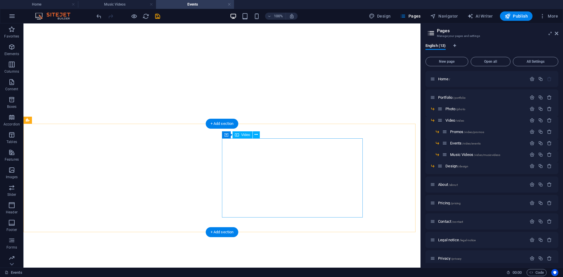
scroll to position [608, 0]
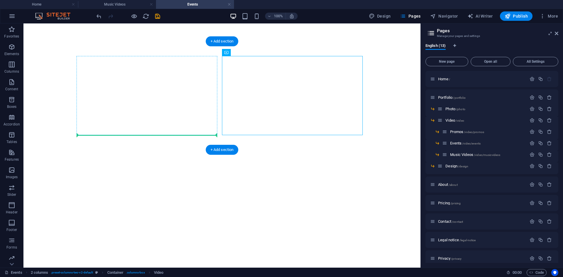
drag, startPoint x: 277, startPoint y: 120, endPoint x: 152, endPoint y: 133, distance: 125.6
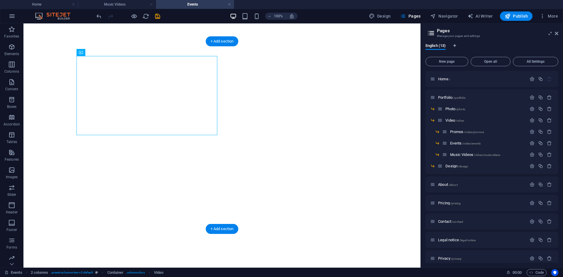
drag, startPoint x: 155, startPoint y: 99, endPoint x: 271, endPoint y: 87, distance: 116.5
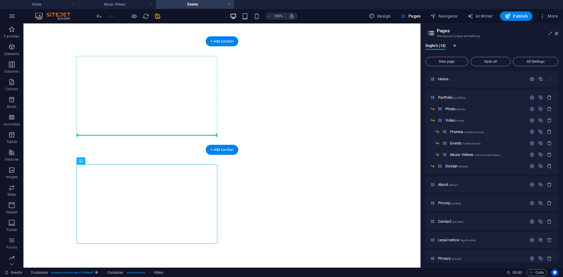
drag, startPoint x: 154, startPoint y: 198, endPoint x: 154, endPoint y: 106, distance: 91.5
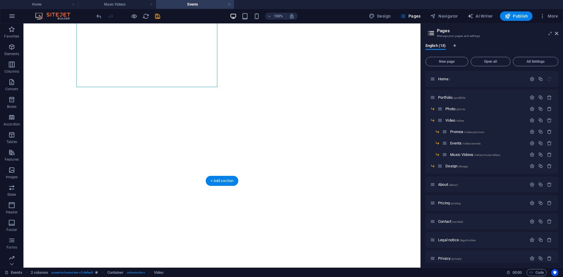
drag, startPoint x: 175, startPoint y: 112, endPoint x: 178, endPoint y: 230, distance: 118.2
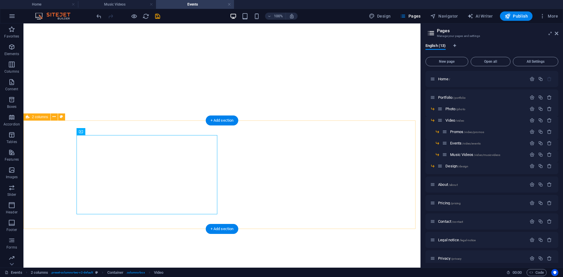
scroll to position [637, 0]
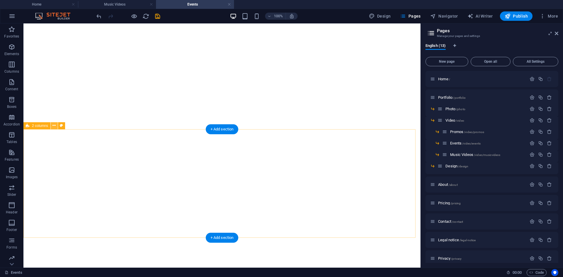
scroll to position [520, 0]
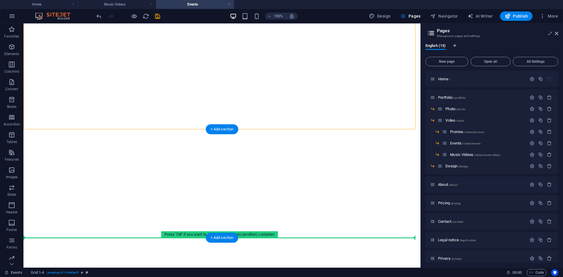
drag, startPoint x: 56, startPoint y: 86, endPoint x: 66, endPoint y: 210, distance: 124.4
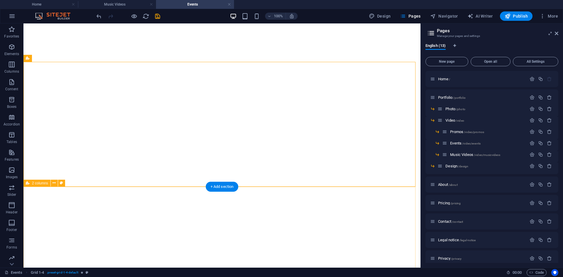
scroll to position [696, 0]
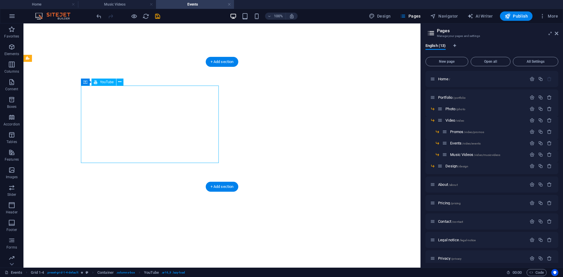
select select "ar16_9"
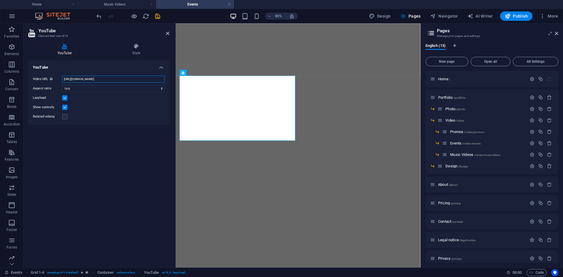
click at [84, 79] on input "[URL][DOMAIN_NAME]" at bounding box center [113, 79] width 103 height 7
paste input "[DOMAIN_NAME][URL]"
type input "[URL][DOMAIN_NAME]"
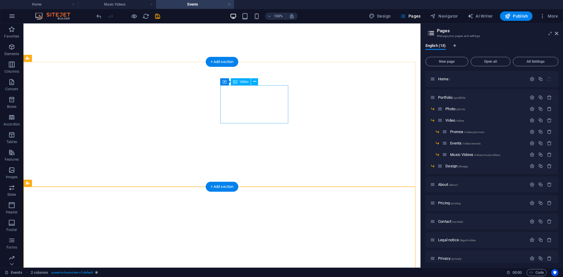
select select "%"
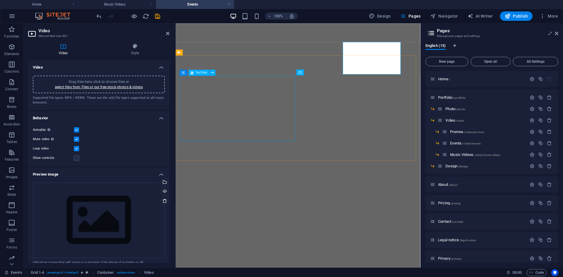
scroll to position [736, 0]
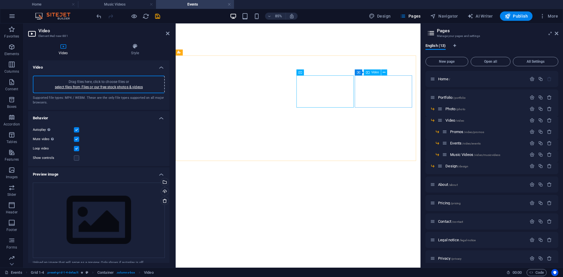
select select "%"
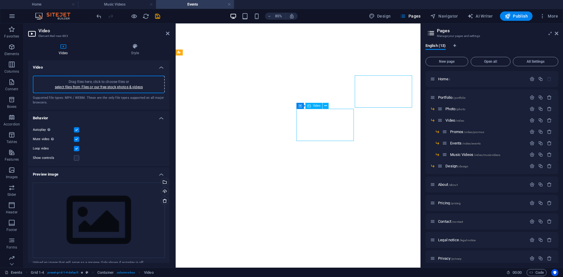
select select "%"
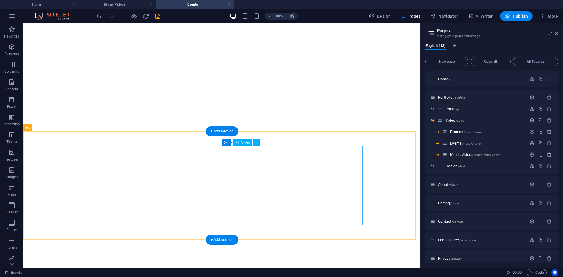
scroll to position [520, 0]
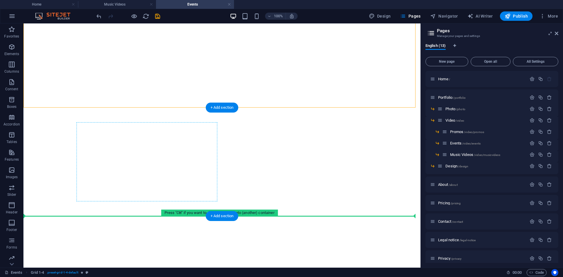
drag, startPoint x: 52, startPoint y: 87, endPoint x: 80, endPoint y: 198, distance: 114.5
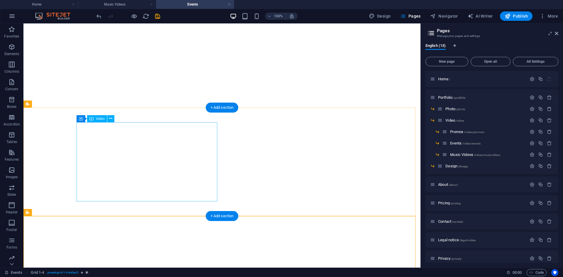
scroll to position [630, 0]
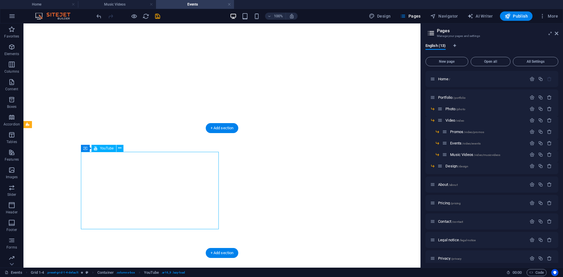
select select "ar16_9"
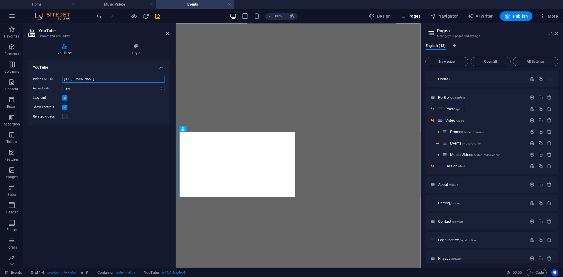
click at [92, 76] on input "[URL][DOMAIN_NAME]" at bounding box center [113, 79] width 103 height 7
paste input "[DOMAIN_NAME][URL]"
type input "[URL][DOMAIN_NAME]"
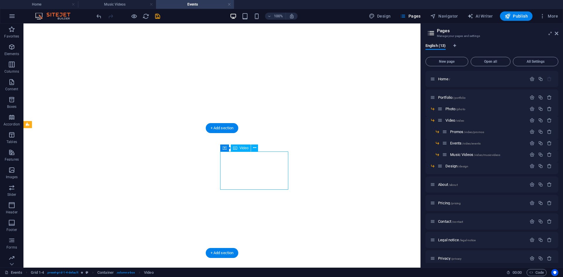
select select "%"
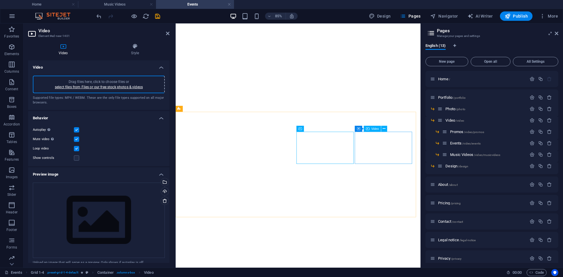
drag, startPoint x: 426, startPoint y: 160, endPoint x: 617, endPoint y: 183, distance: 192.5
select select "%"
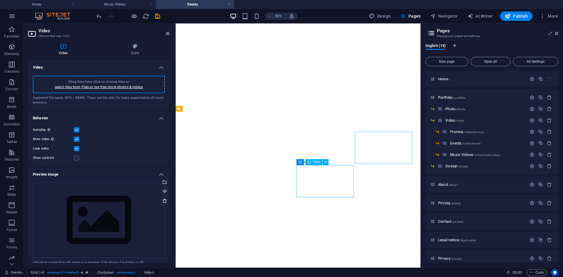
select select "%"
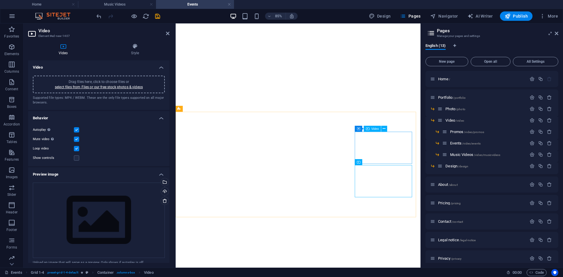
select select "%"
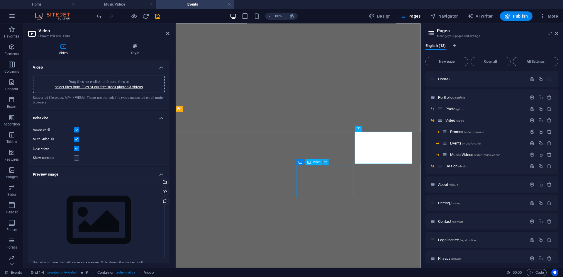
select select "%"
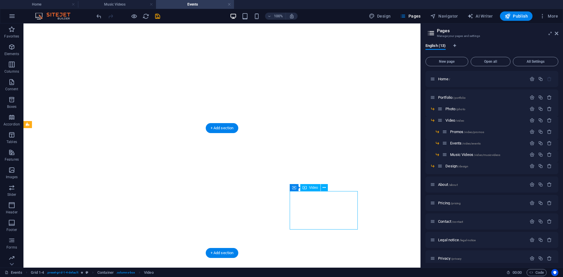
select select "%"
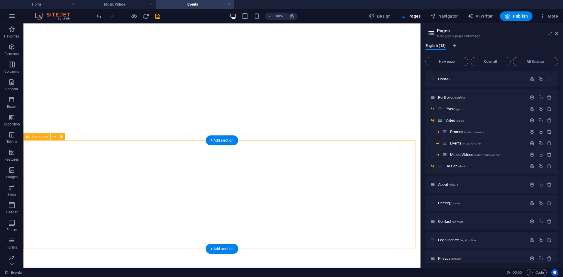
scroll to position [858, 0]
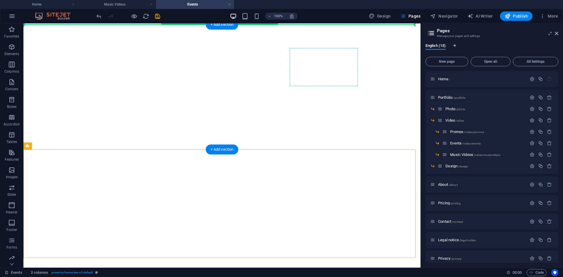
drag, startPoint x: 377, startPoint y: 222, endPoint x: 350, endPoint y: 75, distance: 149.7
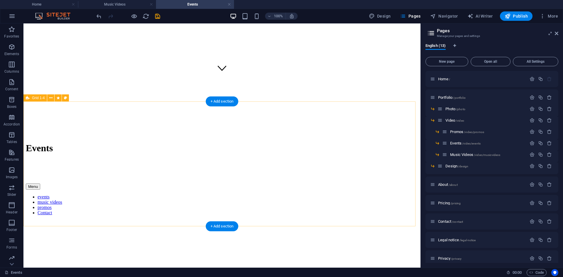
scroll to position [184, 0]
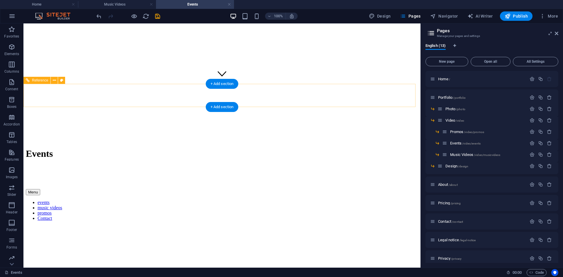
click at [35, 189] on div "Menu events music videos promos Contact" at bounding box center [222, 205] width 392 height 32
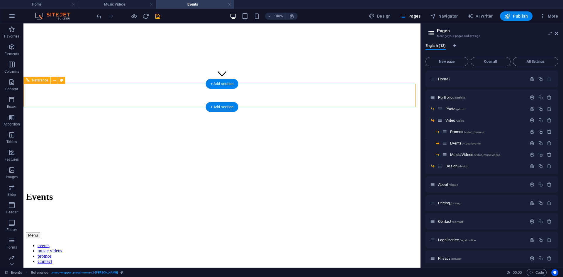
select select "rem"
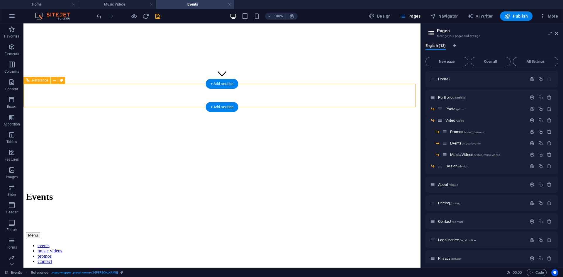
select select "rem"
select select "preset-menu-v2-loki"
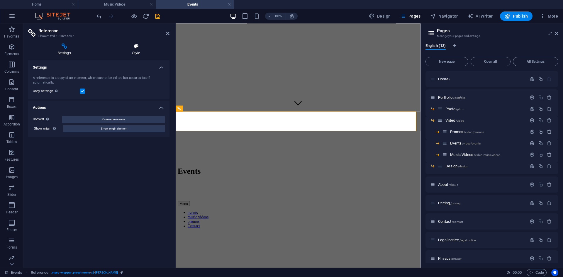
click at [132, 52] on h4 "Style" at bounding box center [136, 49] width 67 height 12
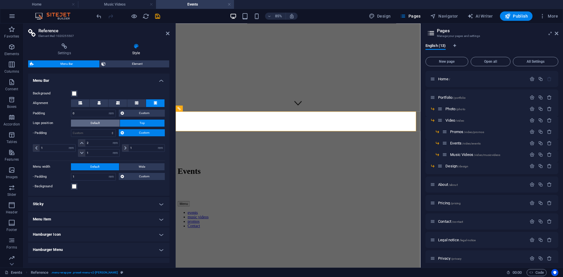
scroll to position [131, 0]
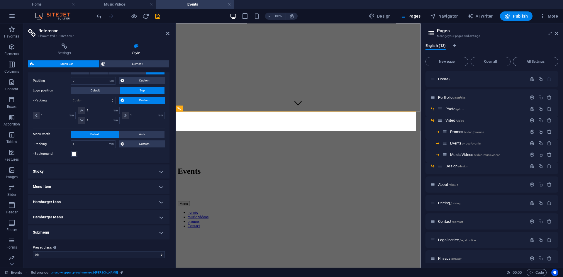
click at [101, 187] on h4 "Menu Item" at bounding box center [98, 187] width 141 height 14
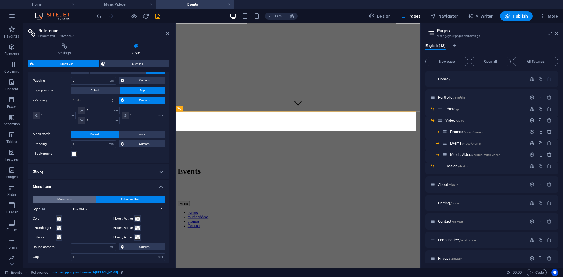
click at [93, 200] on button "Menu Item" at bounding box center [64, 199] width 63 height 7
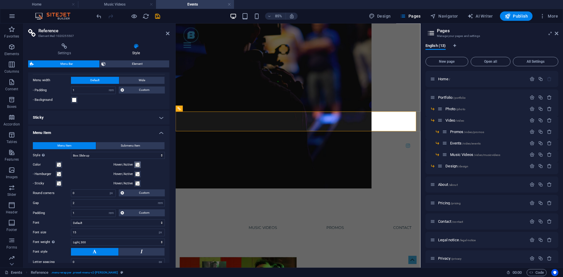
scroll to position [190, 0]
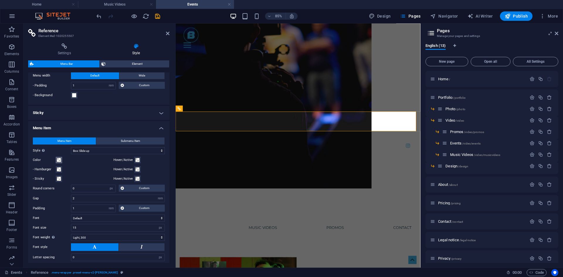
click at [58, 159] on span at bounding box center [59, 160] width 5 height 5
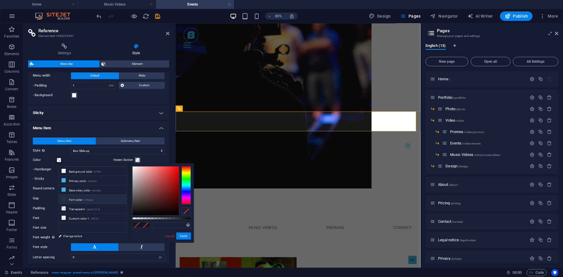
click at [76, 199] on li "Font color #153a4a" at bounding box center [92, 199] width 67 height 9
type input "#153a4a"
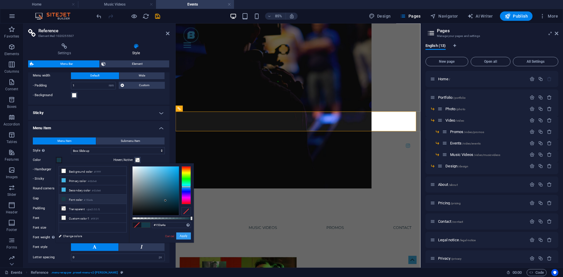
click at [182, 235] on button "Apply" at bounding box center [183, 235] width 15 height 7
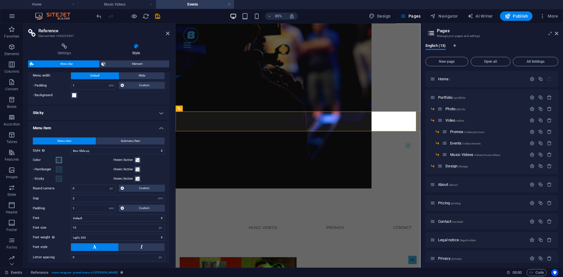
click at [59, 159] on span at bounding box center [59, 160] width 5 height 5
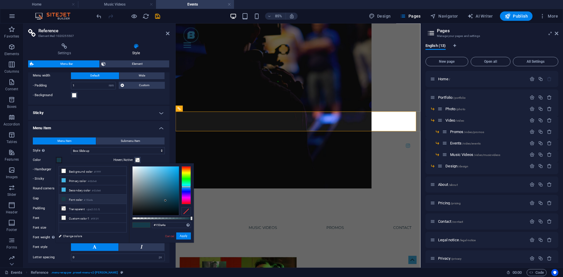
click at [86, 163] on div "less Background color #ffffff Primary color #42b5e8 Secondary color #42b5e8 Fon…" at bounding box center [92, 163] width 73 height 0
click at [110, 125] on h4 "Menu Item" at bounding box center [98, 126] width 141 height 11
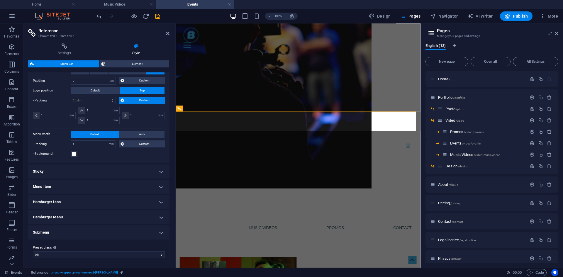
scroll to position [131, 0]
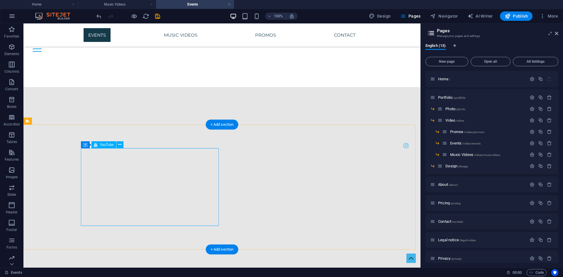
scroll to position [887, 0]
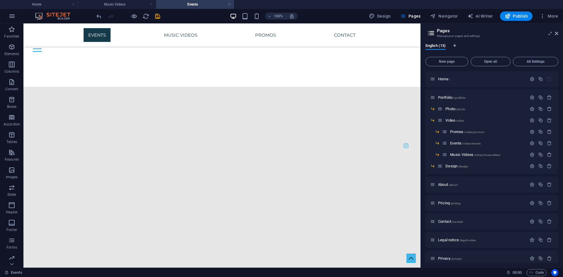
click at [162, 15] on div "100% Design Pages Navigator AI Writer Publish More" at bounding box center [327, 15] width 465 height 9
click at [155, 15] on icon "save" at bounding box center [157, 16] width 7 height 7
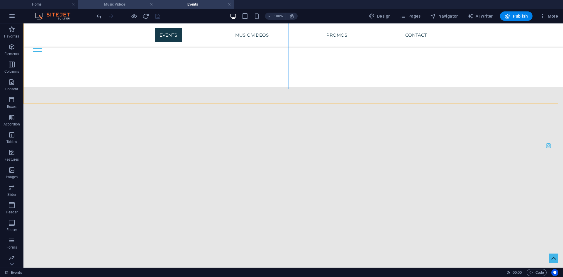
click at [122, 5] on h4 "Music Videos" at bounding box center [117, 4] width 78 height 6
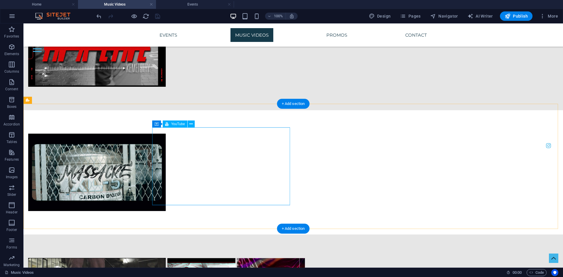
scroll to position [2311, 0]
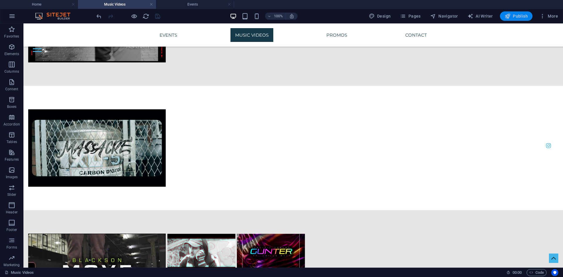
click at [509, 16] on icon "button" at bounding box center [508, 16] width 6 height 6
